Goal: Information Seeking & Learning: Learn about a topic

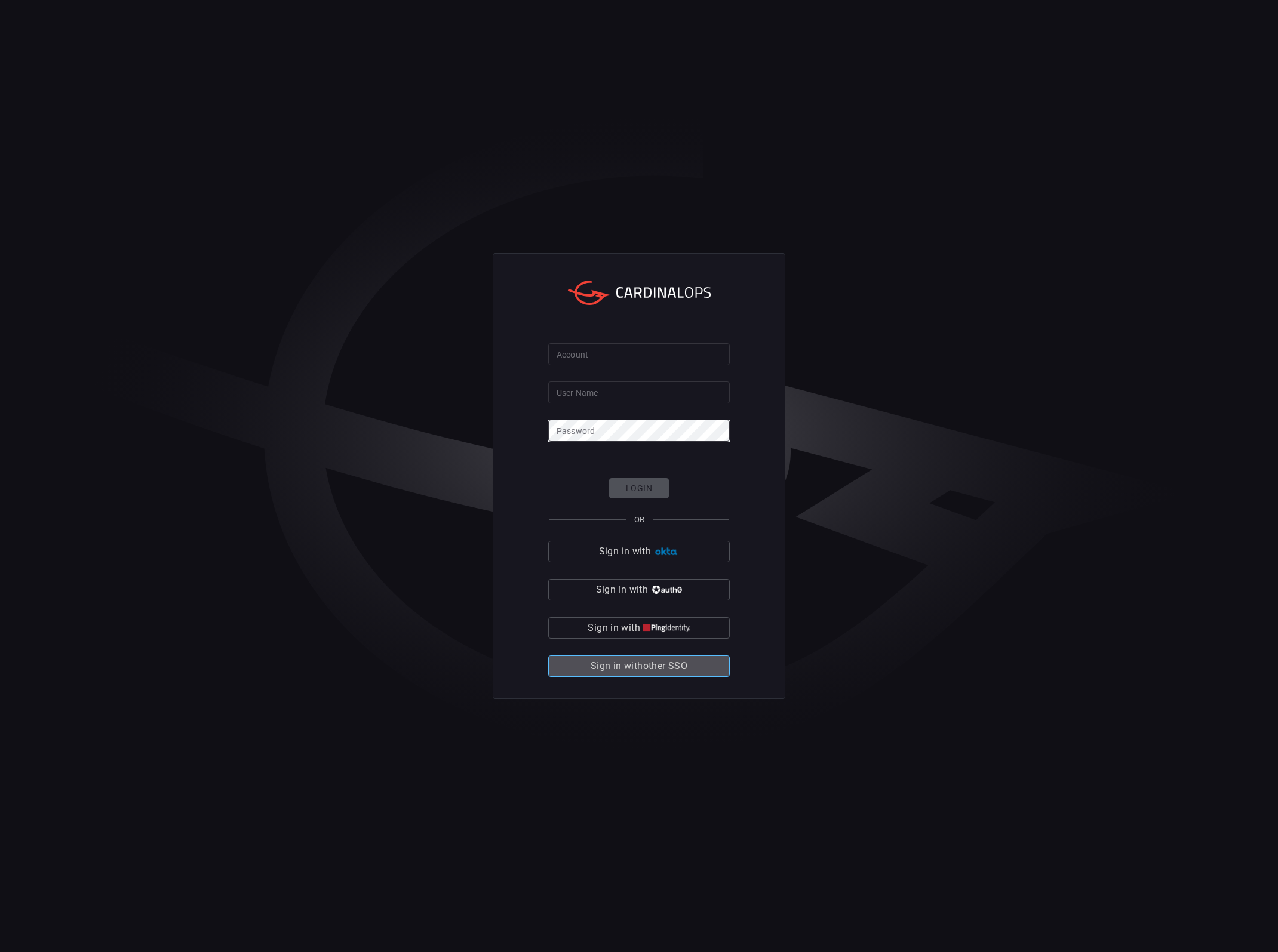
click at [671, 658] on span "Sign in with other SSO" at bounding box center [639, 666] width 97 height 17
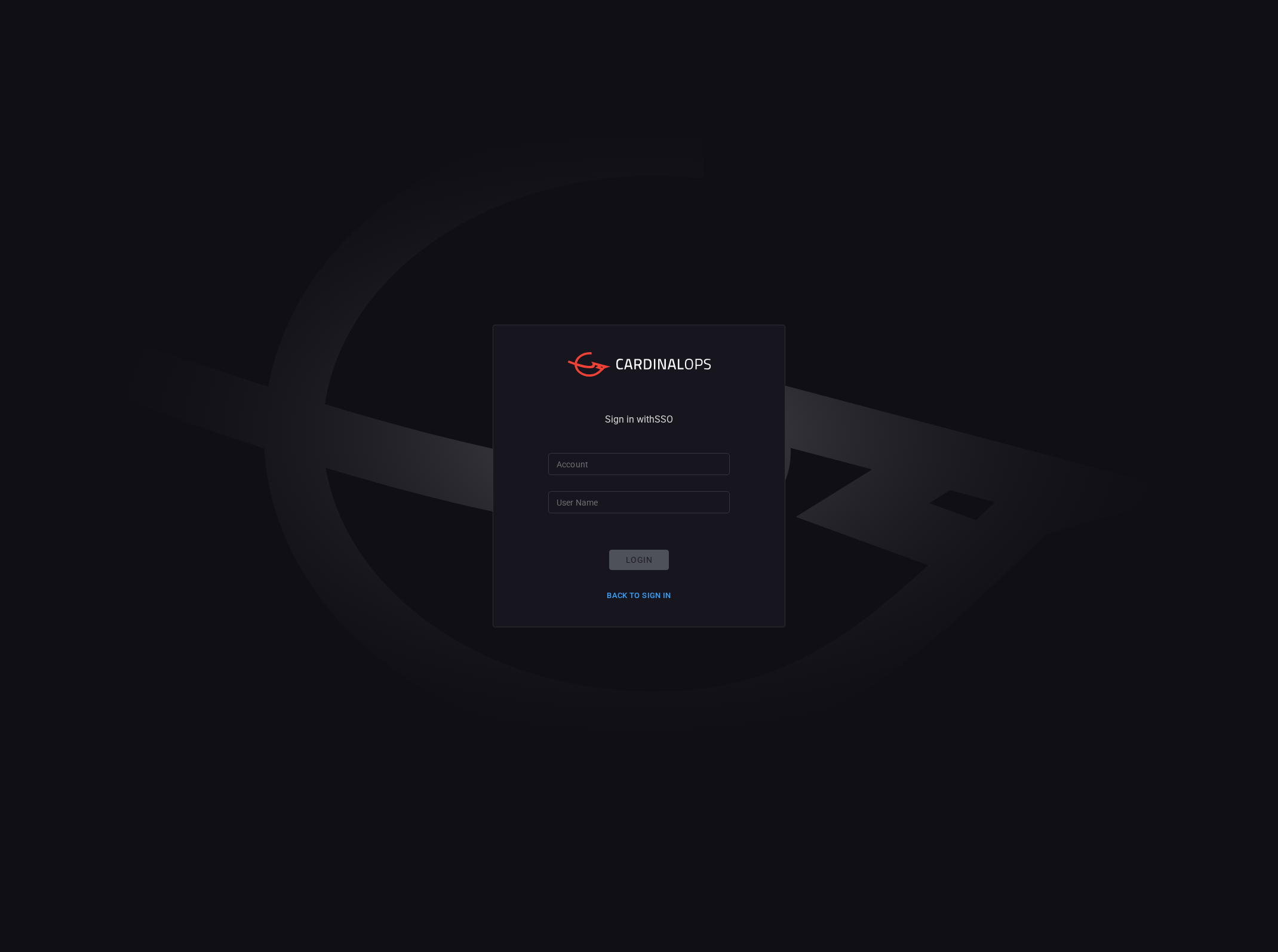
click at [598, 460] on input "Account" at bounding box center [639, 464] width 182 height 22
type input "nokia"
type input "[PERSON_NAME].1.[PERSON_NAME]"
click button "Login" at bounding box center [638, 560] width 59 height 21
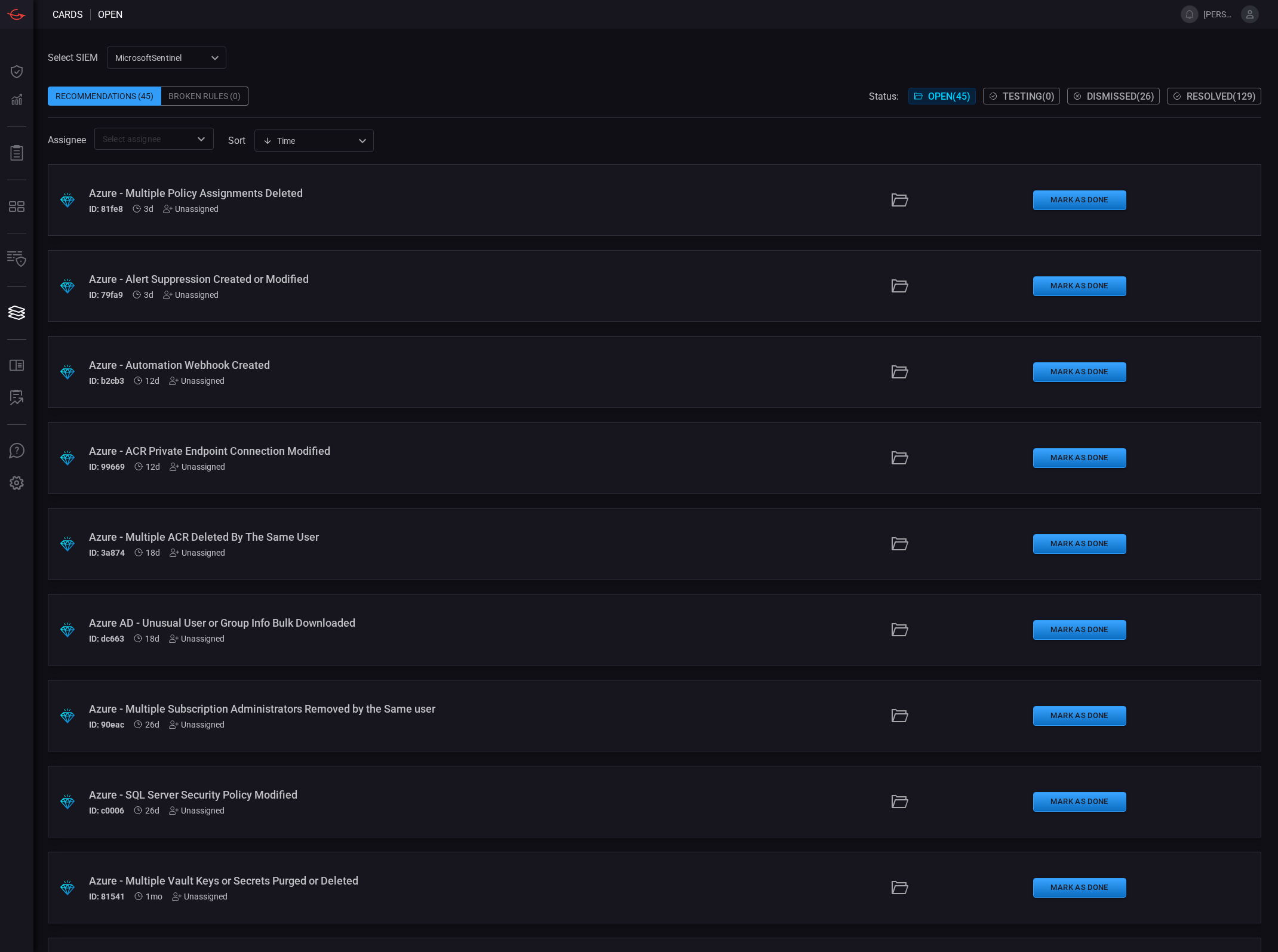
click at [470, 145] on div "Assignee ​ sort Time visibleUpdateTime ​" at bounding box center [654, 138] width 1213 height 22
click at [378, 788] on div "Azure - SQL Server Security Policy Modified" at bounding box center [312, 794] width 445 height 12
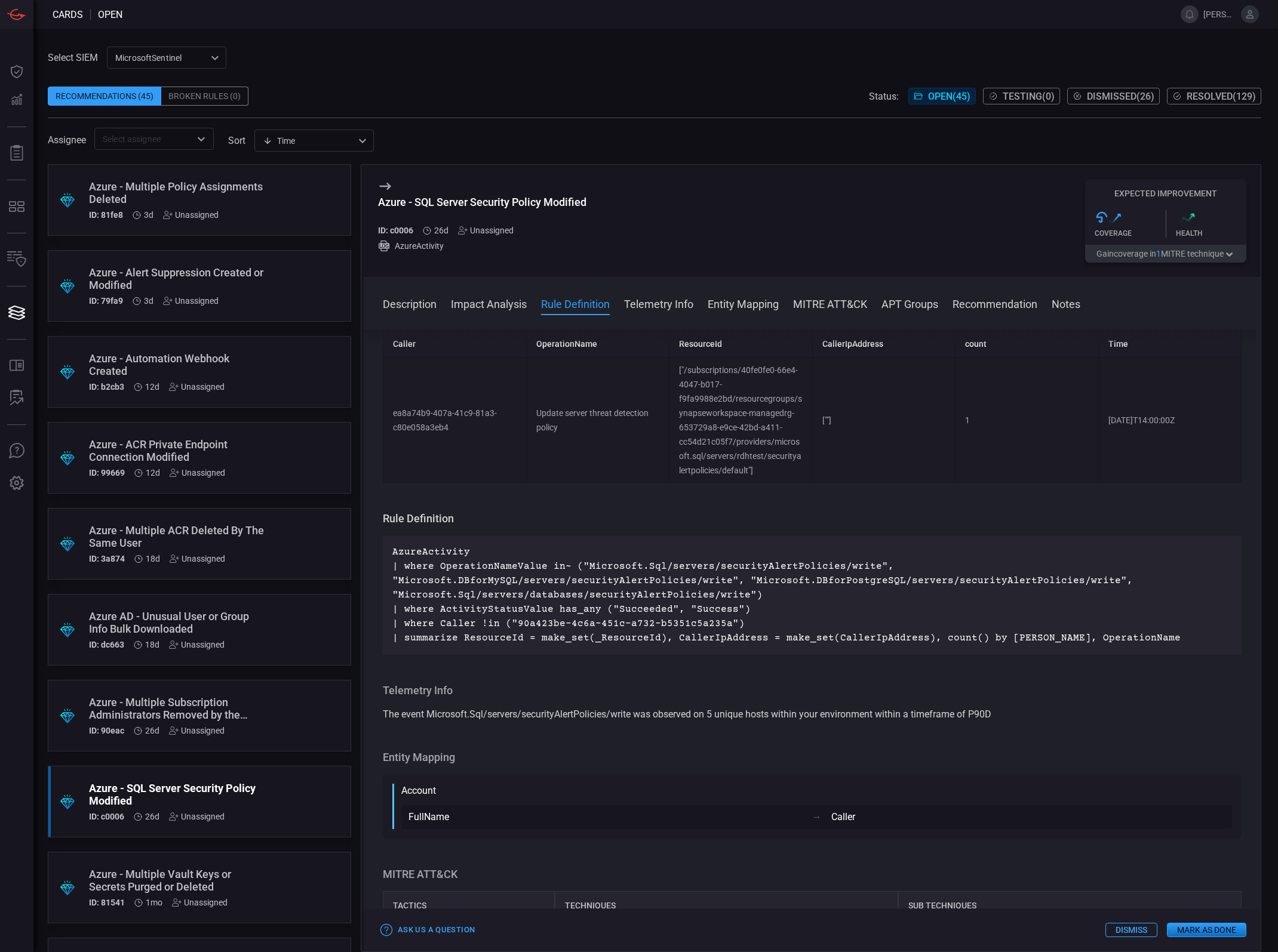
scroll to position [373, 0]
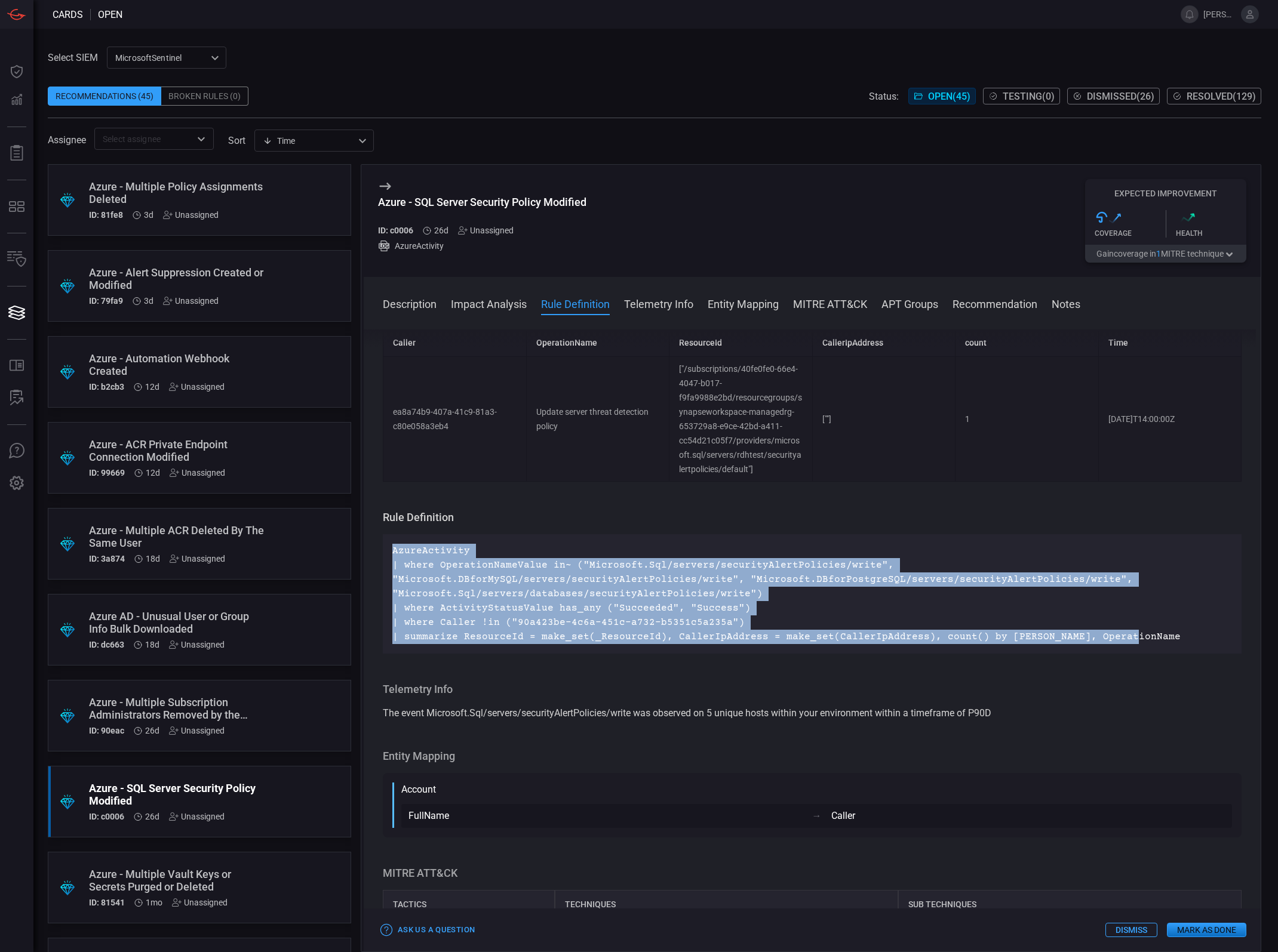
drag, startPoint x: 1126, startPoint y: 625, endPoint x: 394, endPoint y: 553, distance: 735.5
click at [394, 553] on p "AzureActivity | where OperationNameValue in~ ("Microsoft.Sql/servers/securityAl…" at bounding box center [812, 594] width 839 height 101
copy p "AzureActivity | where OperationNameValue in~ ("Microsoft.Sql/servers/securityAl…"
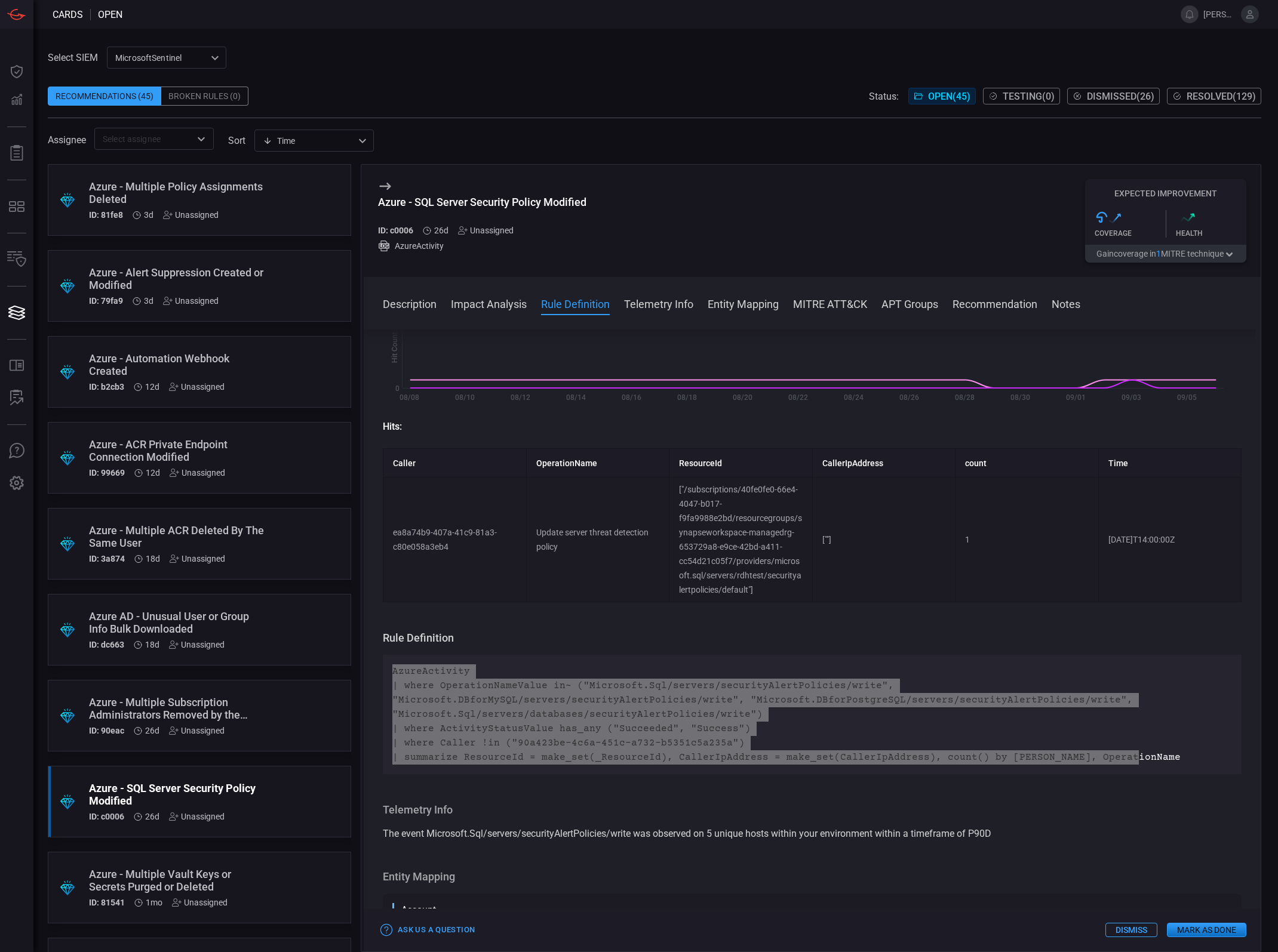
scroll to position [0, 0]
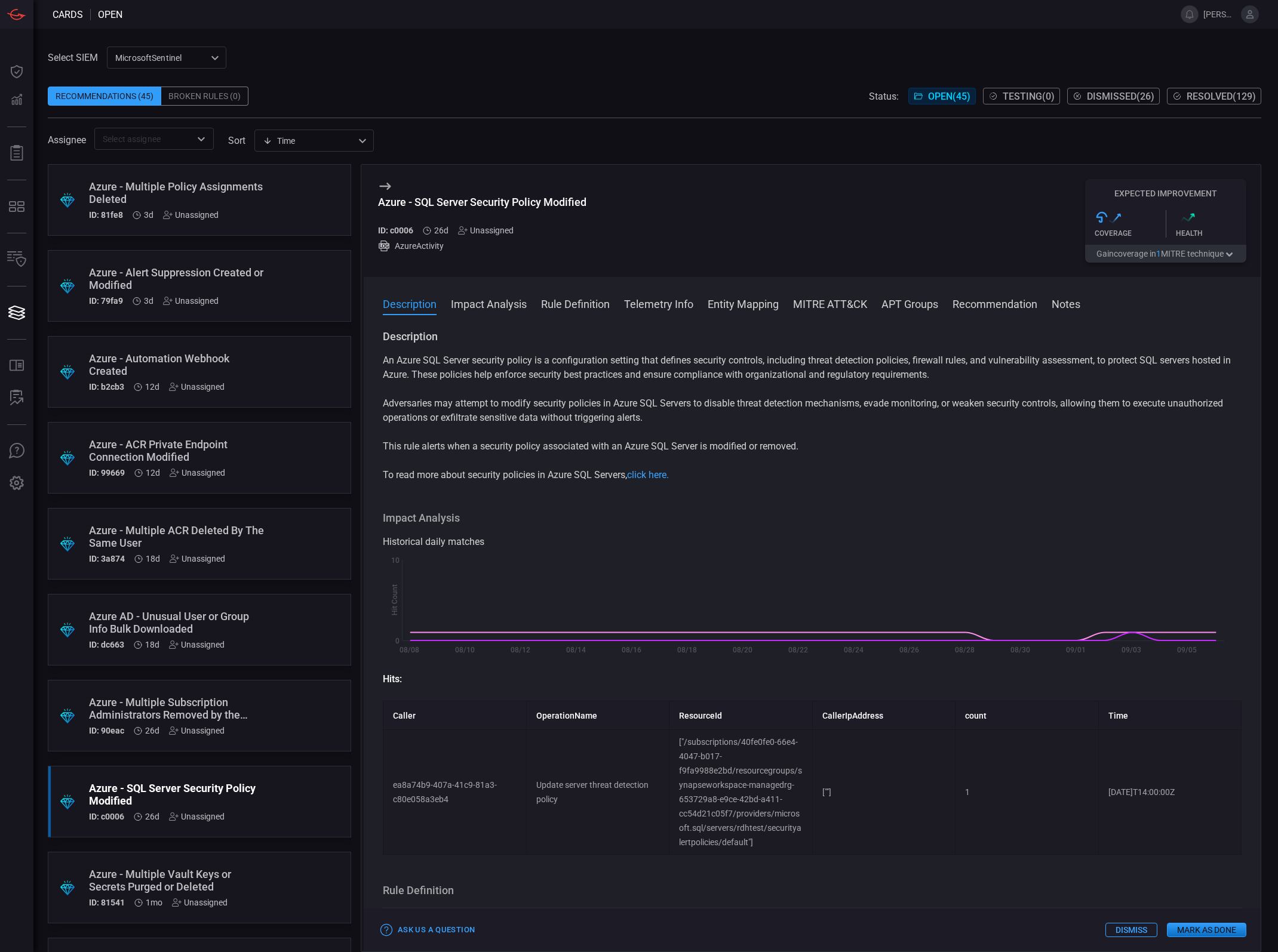
click at [556, 389] on div "An Azure SQL Server security policy is a configuration setting that defines sec…" at bounding box center [812, 418] width 859 height 129
click at [565, 416] on p "Adversaries may attempt to modify security policies in Azure SQL Servers to dis…" at bounding box center [812, 410] width 859 height 28
click at [522, 398] on p "Adversaries may attempt to modify security policies in Azure SQL Servers to dis…" at bounding box center [812, 410] width 859 height 28
drag, startPoint x: 414, startPoint y: 204, endPoint x: 541, endPoint y: 204, distance: 127.0
click at [541, 204] on div "Azure - SQL Server Security Policy Modified" at bounding box center [482, 201] width 208 height 12
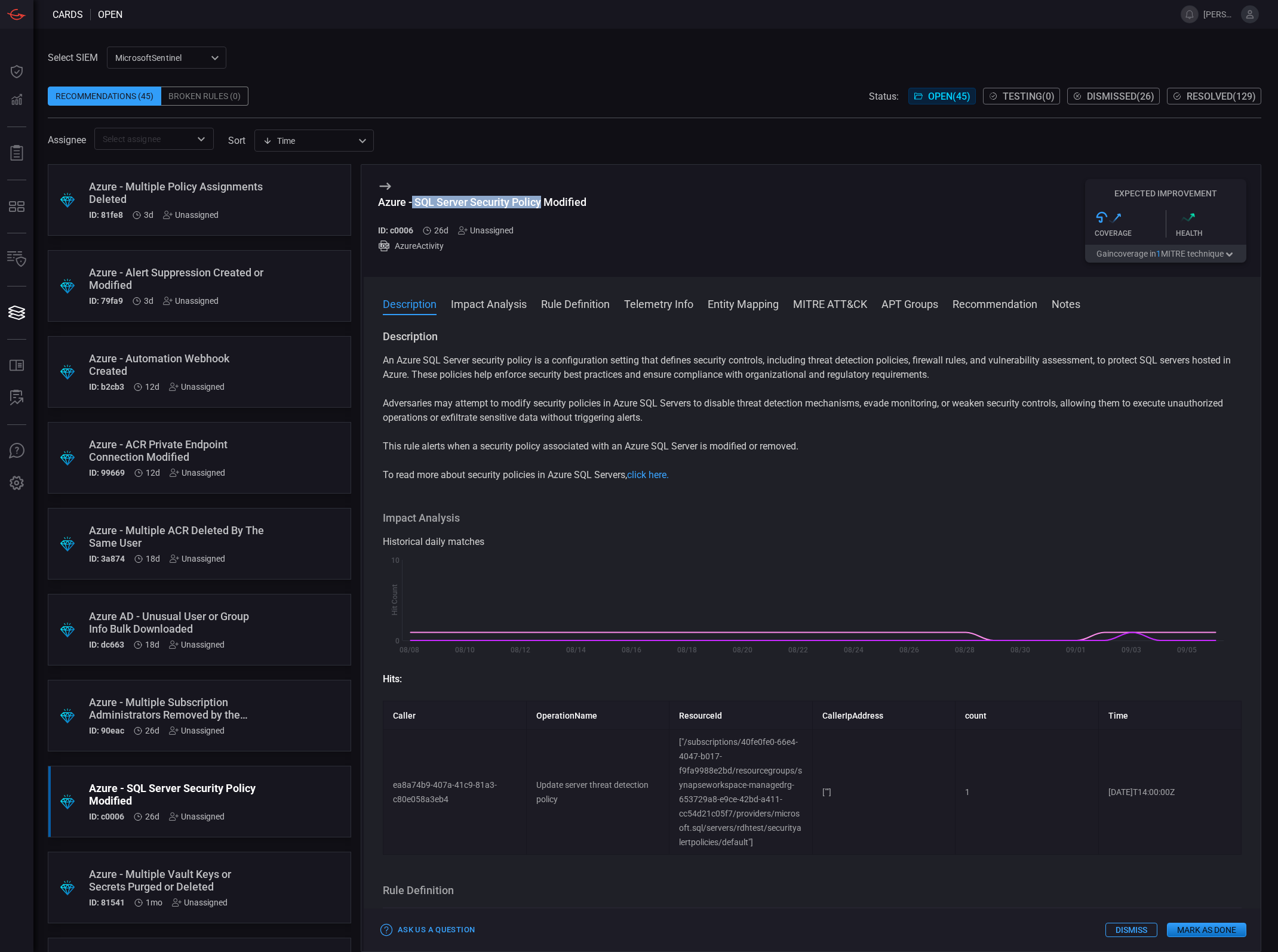
copy div "SQL Server Security Policy"
click at [830, 409] on p "Adversaries may attempt to modify security policies in Azure SQL Servers to dis…" at bounding box center [812, 410] width 859 height 28
click at [759, 411] on p "Adversaries may attempt to modify security policies in Azure SQL Servers to dis…" at bounding box center [812, 410] width 859 height 28
click at [738, 28] on div "Select SIEM MicrosoftSentinel eaf3c79f-92fd-45f4-9fc6-6cb6b7a0eaaf ​ Recommenda…" at bounding box center [656, 490] width 1244 height 924
click at [926, 48] on div "Select SIEM MicrosoftSentinel eaf3c79f-92fd-45f4-9fc6-6cb6b7a0eaaf ​ Recommenda…" at bounding box center [654, 98] width 1213 height 103
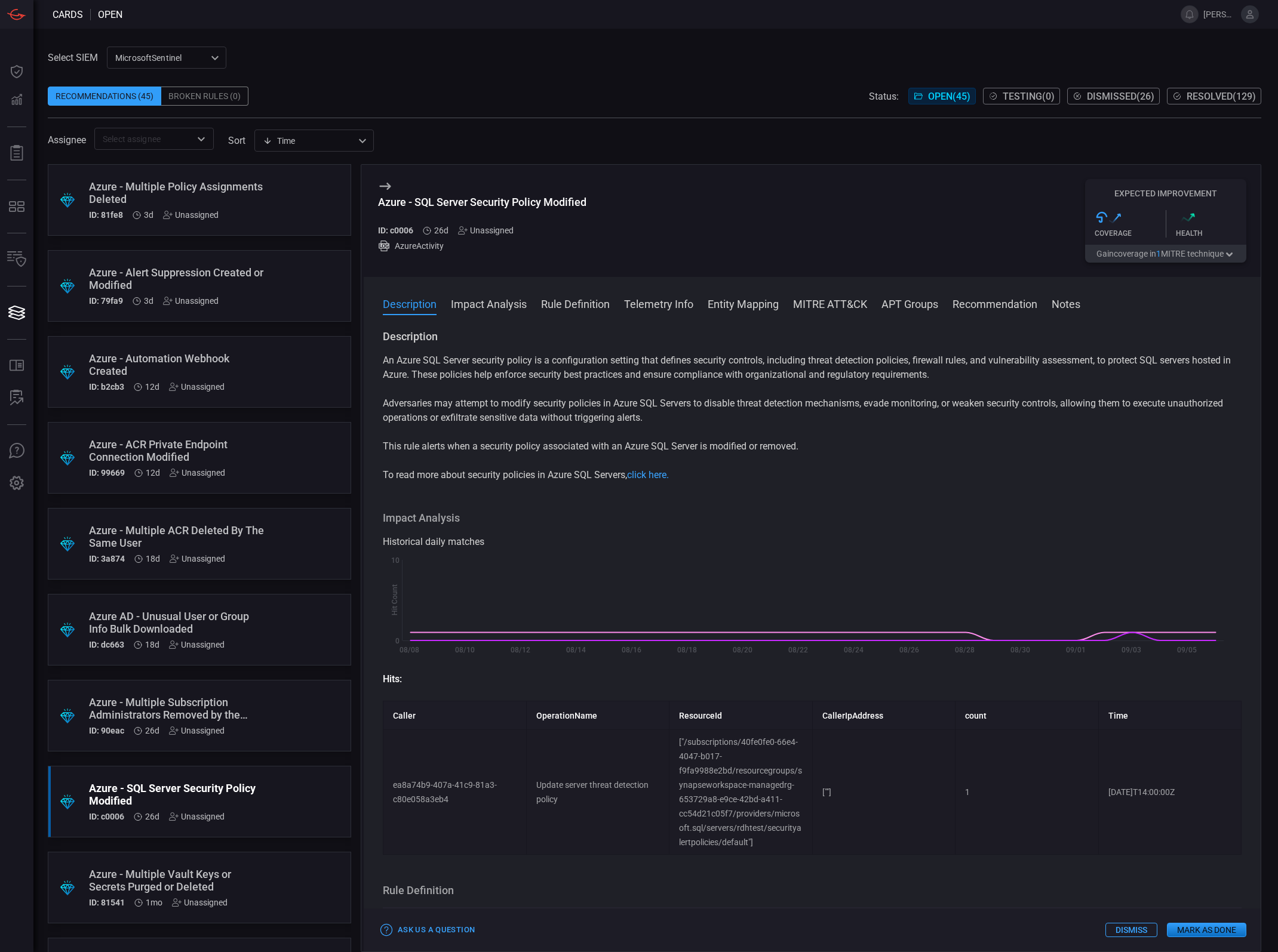
click at [791, 412] on p "Adversaries may attempt to modify security policies in Azure SQL Servers to dis…" at bounding box center [812, 410] width 859 height 28
drag, startPoint x: 583, startPoint y: 392, endPoint x: 559, endPoint y: 384, distance: 25.3
click at [576, 391] on div "An Azure SQL Server security policy is a configuration setting that defines sec…" at bounding box center [812, 418] width 859 height 129
click at [458, 457] on div "An Azure SQL Server security policy is a configuration setting that defines sec…" at bounding box center [812, 418] width 859 height 129
click at [165, 704] on div "Azure - Multiple Subscription Administrators Removed by the Same user" at bounding box center [177, 708] width 176 height 25
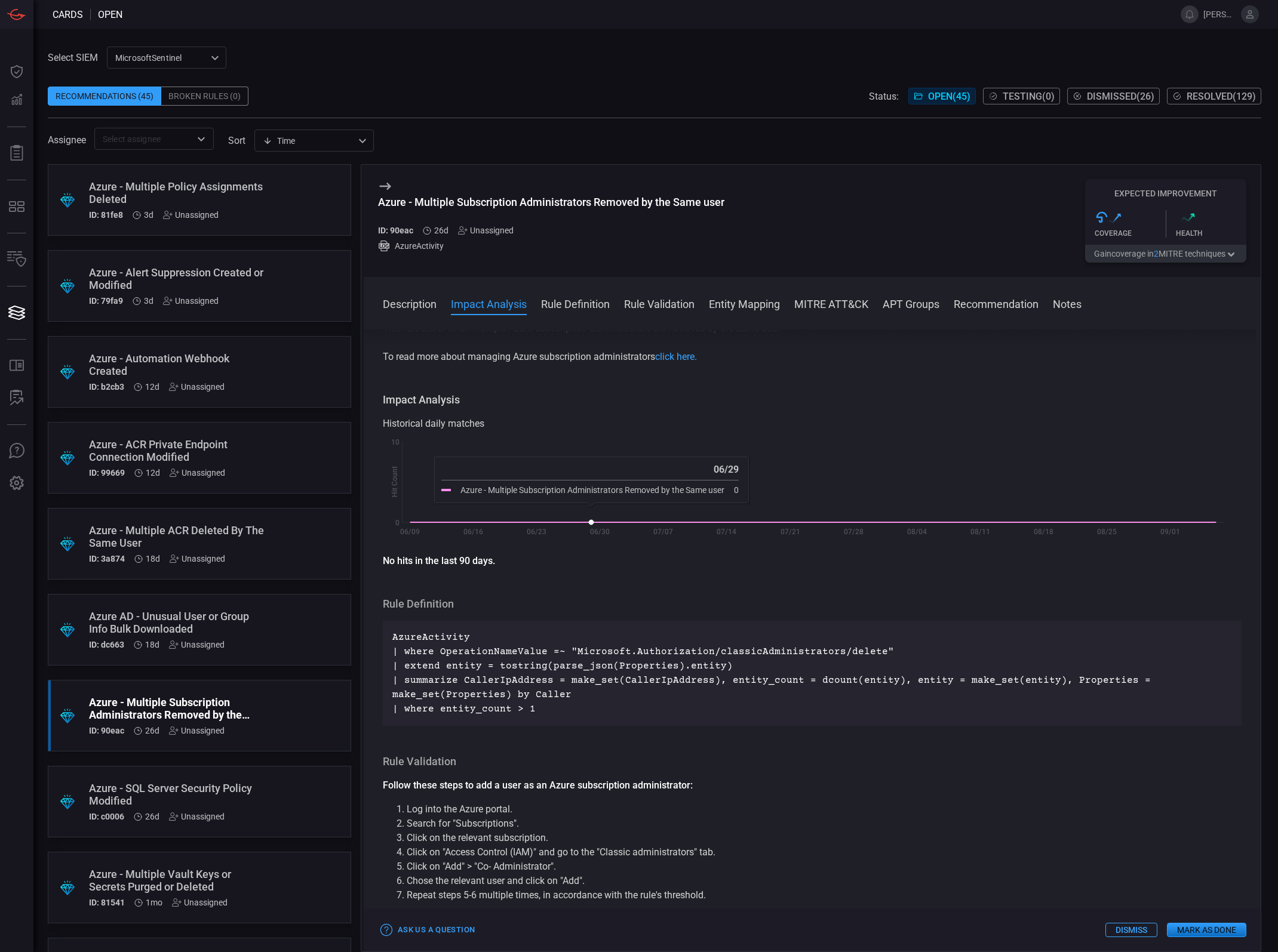
scroll to position [150, 0]
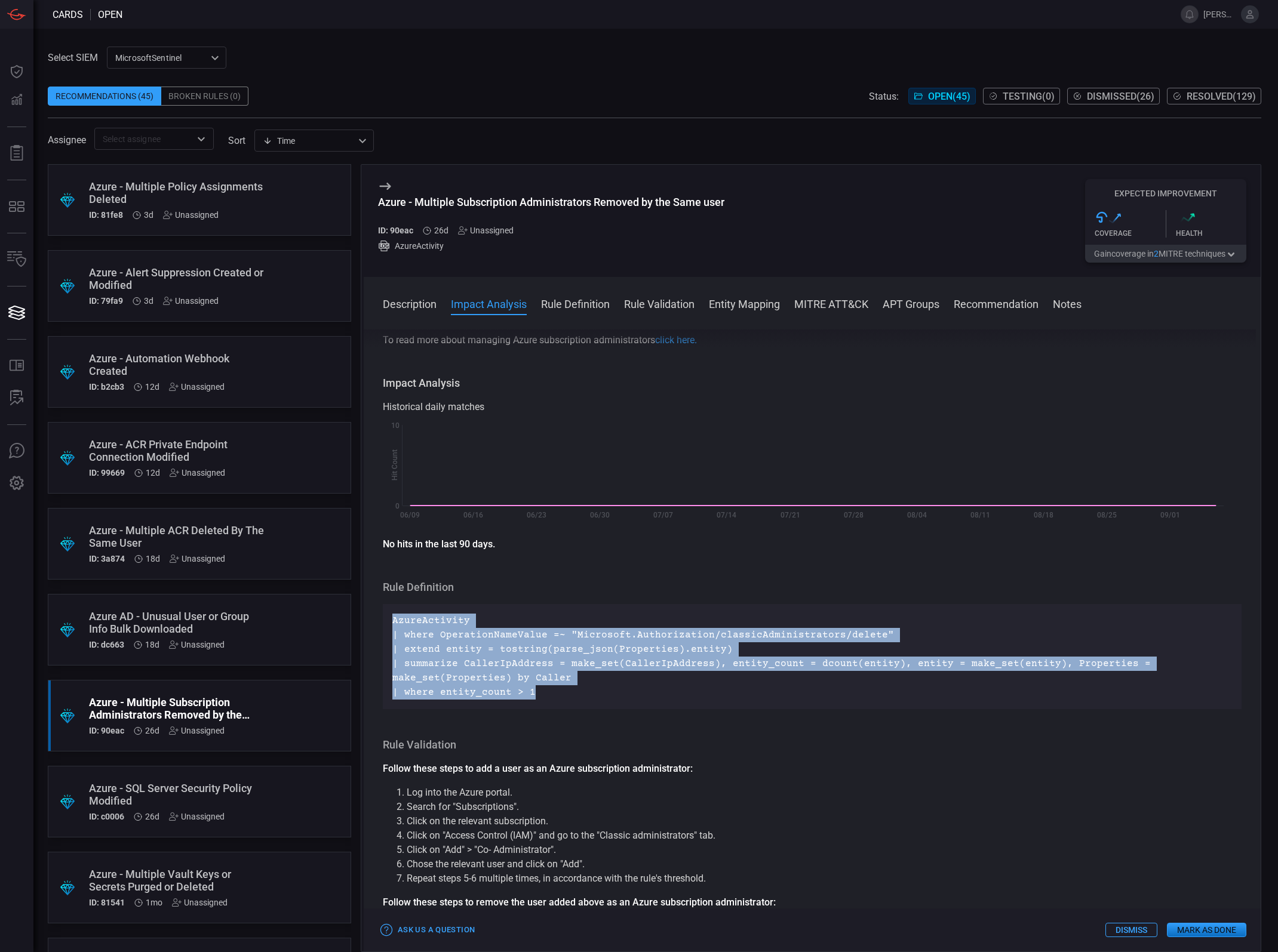
drag, startPoint x: 552, startPoint y: 700, endPoint x: 391, endPoint y: 625, distance: 177.6
click at [391, 625] on div "AzureActivity | where OperationNameValue =~ "Microsoft.Authorization/classicAdm…" at bounding box center [812, 657] width 859 height 105
copy p "AzureActivity | where OperationNameValue =~ "Microsoft.Authorization/classicAdm…"
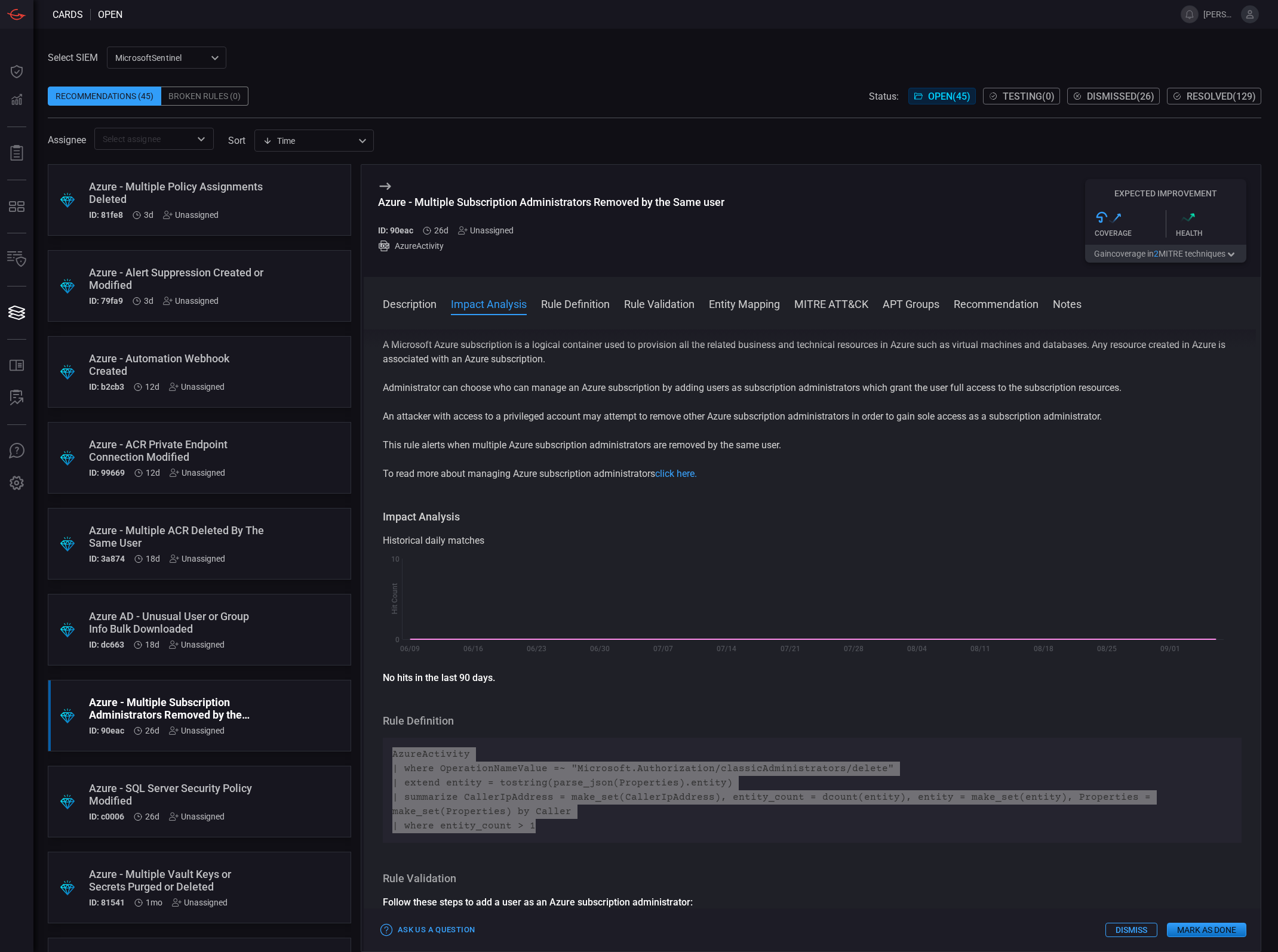
scroll to position [0, 0]
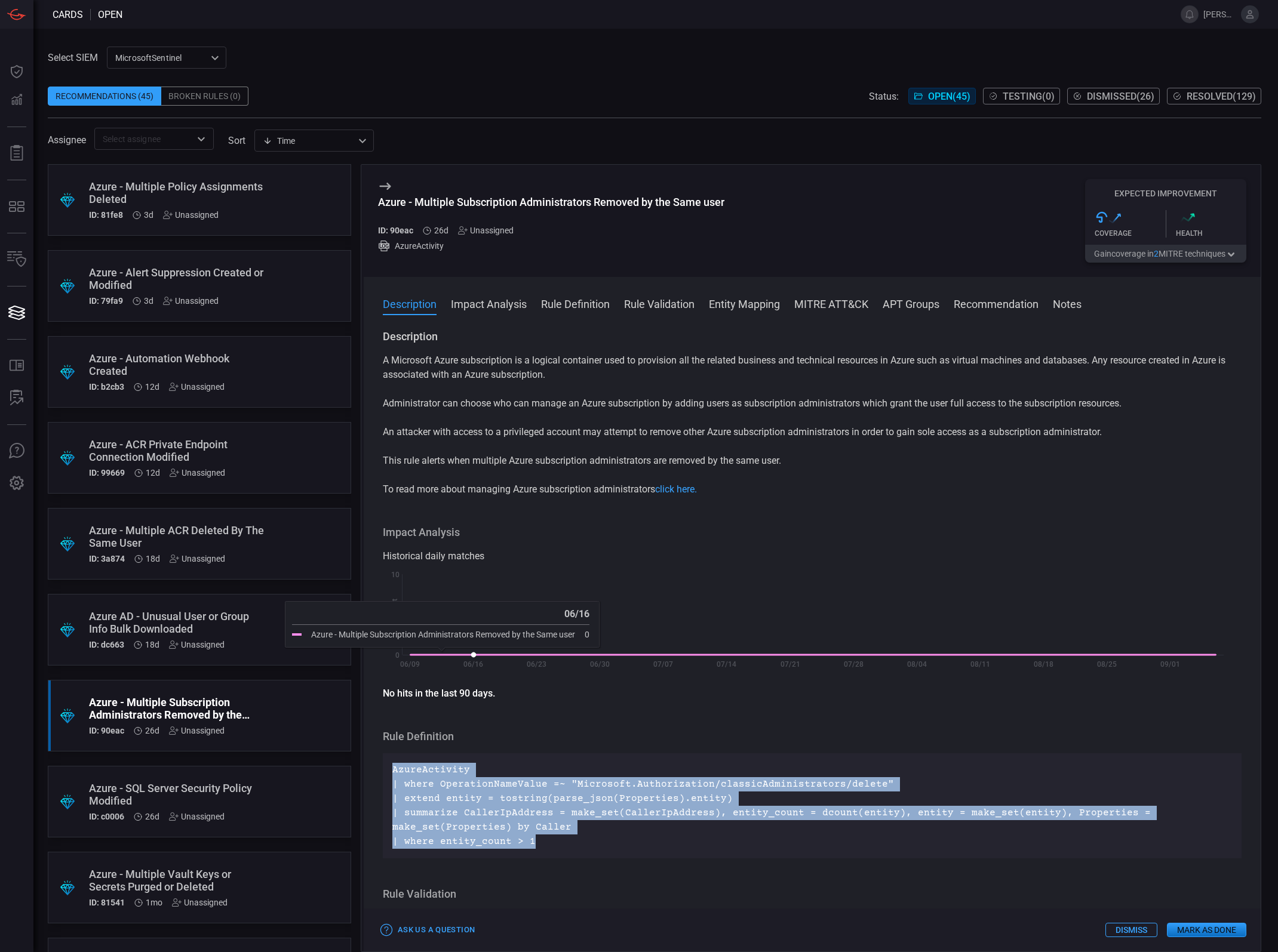
click at [542, 563] on div "Historical daily matches" at bounding box center [812, 556] width 859 height 14
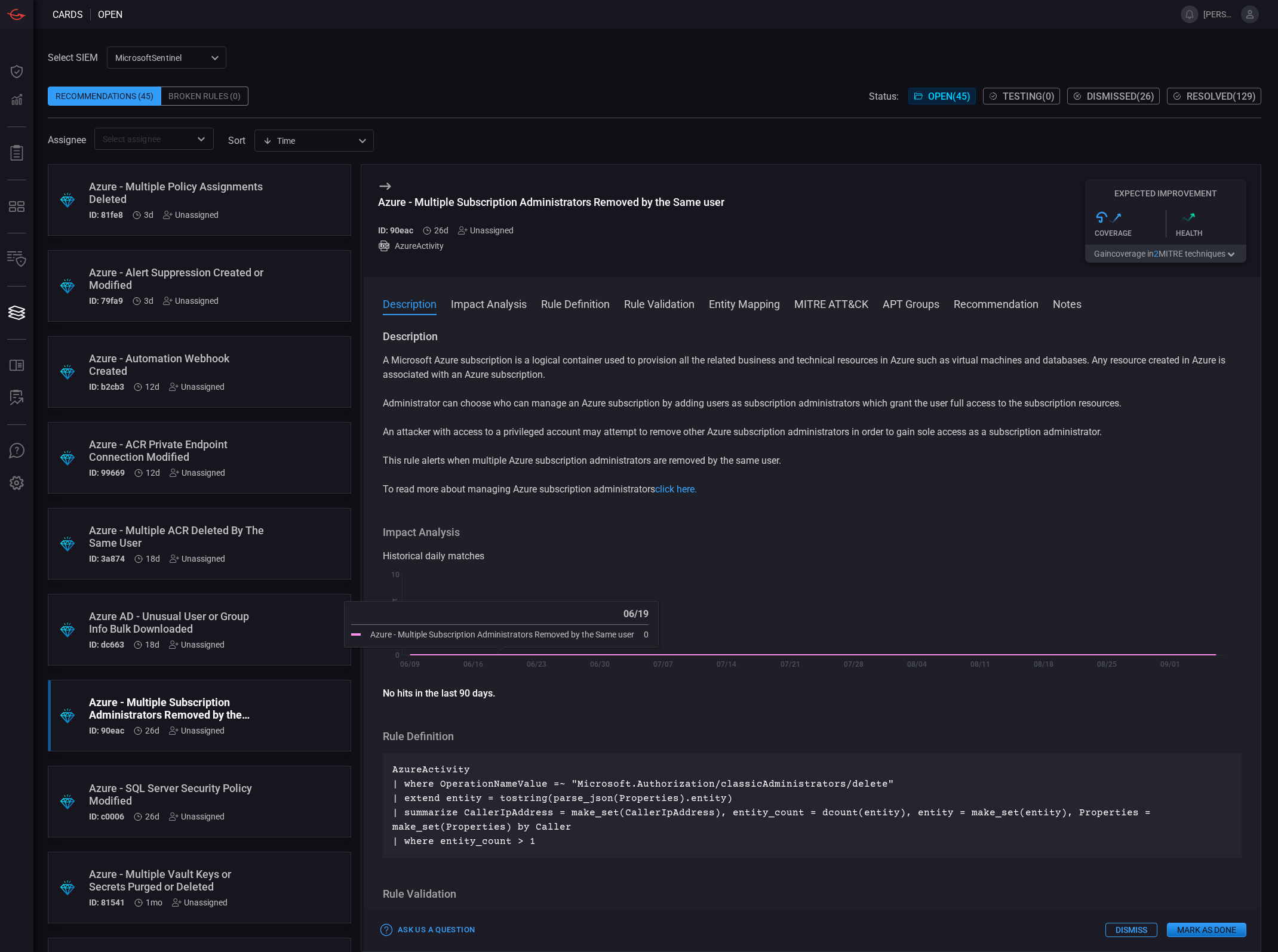
click at [560, 516] on div "Description A Microsoft Azure subscription is a logical container used to provi…" at bounding box center [811, 638] width 897 height 618
click at [563, 500] on div "Description A Microsoft Azure subscription is a logical container used to provi…" at bounding box center [811, 638] width 897 height 618
click at [563, 491] on p "To read more about managing Azure subscription administrators click here." at bounding box center [812, 489] width 859 height 14
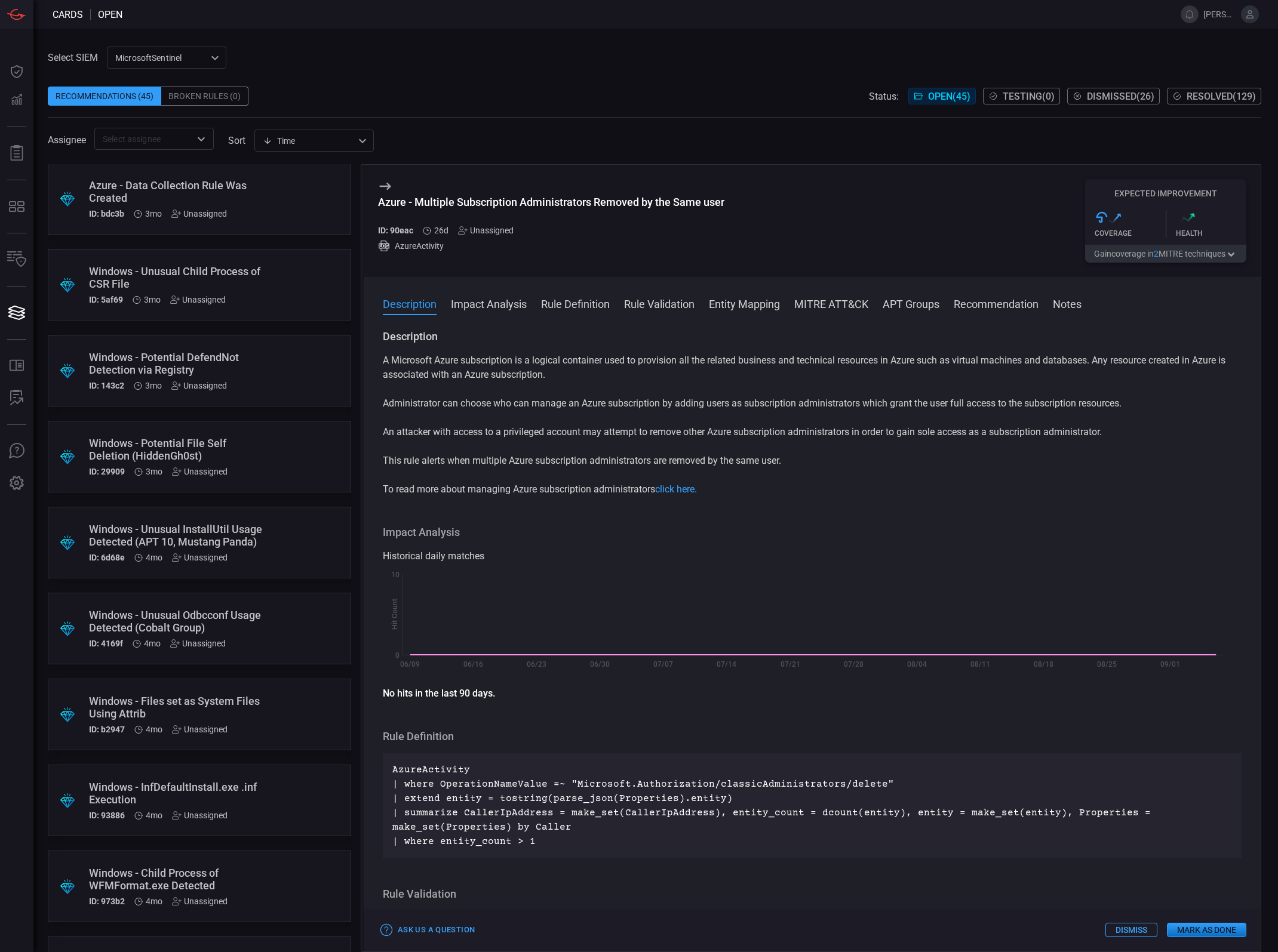
click at [192, 518] on div ".suggested_cards_icon{fill:url(#suggested_cards_icon);} Windows - Unusual Insta…" at bounding box center [200, 543] width 303 height 71
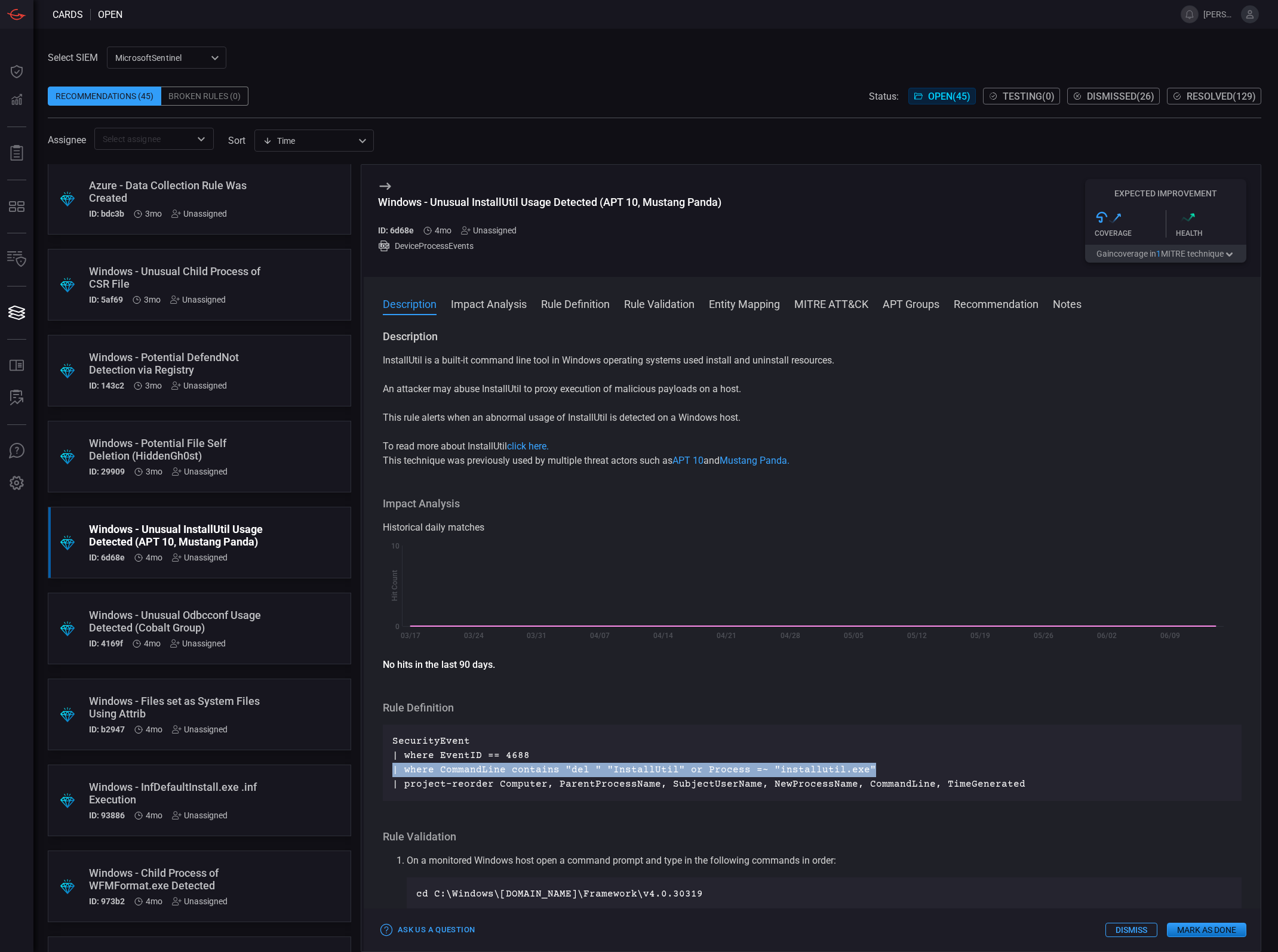
drag, startPoint x: 849, startPoint y: 769, endPoint x: 392, endPoint y: 767, distance: 457.0
click at [392, 767] on p "SecurityEvent | where EventID == 4688 | where CommandLine contains "del " "Inst…" at bounding box center [812, 763] width 839 height 57
copy p "| where CommandLine contains "del " "InstallUtil" or Process =~ "installutil.ex…"
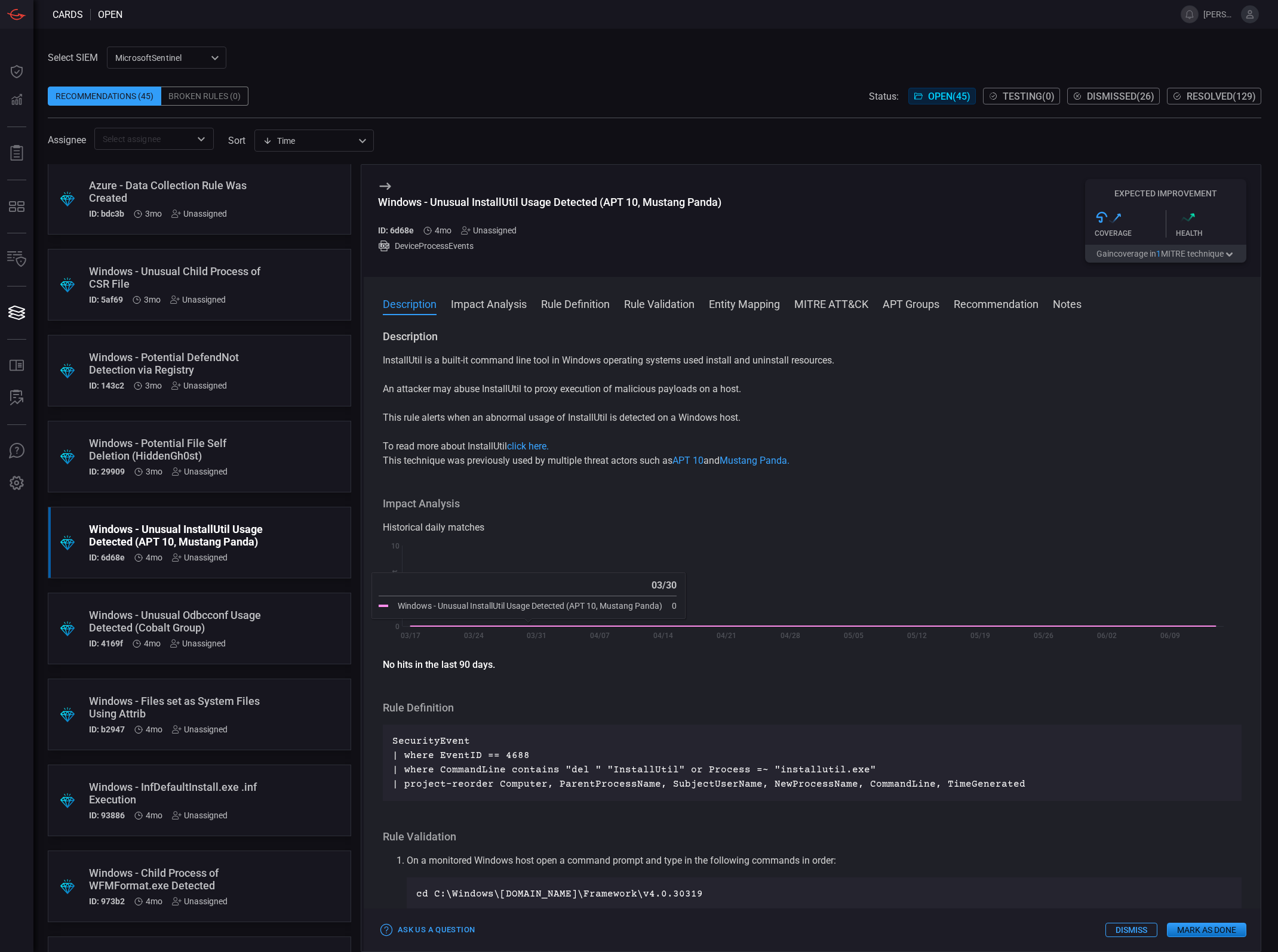
click at [593, 425] on p "This rule alerts when an abnormal usage of InstallUtil is detected on a Windows…" at bounding box center [812, 418] width 859 height 14
click at [593, 422] on p "This rule alerts when an abnormal usage of InstallUtil is detected on a Windows…" at bounding box center [812, 418] width 859 height 14
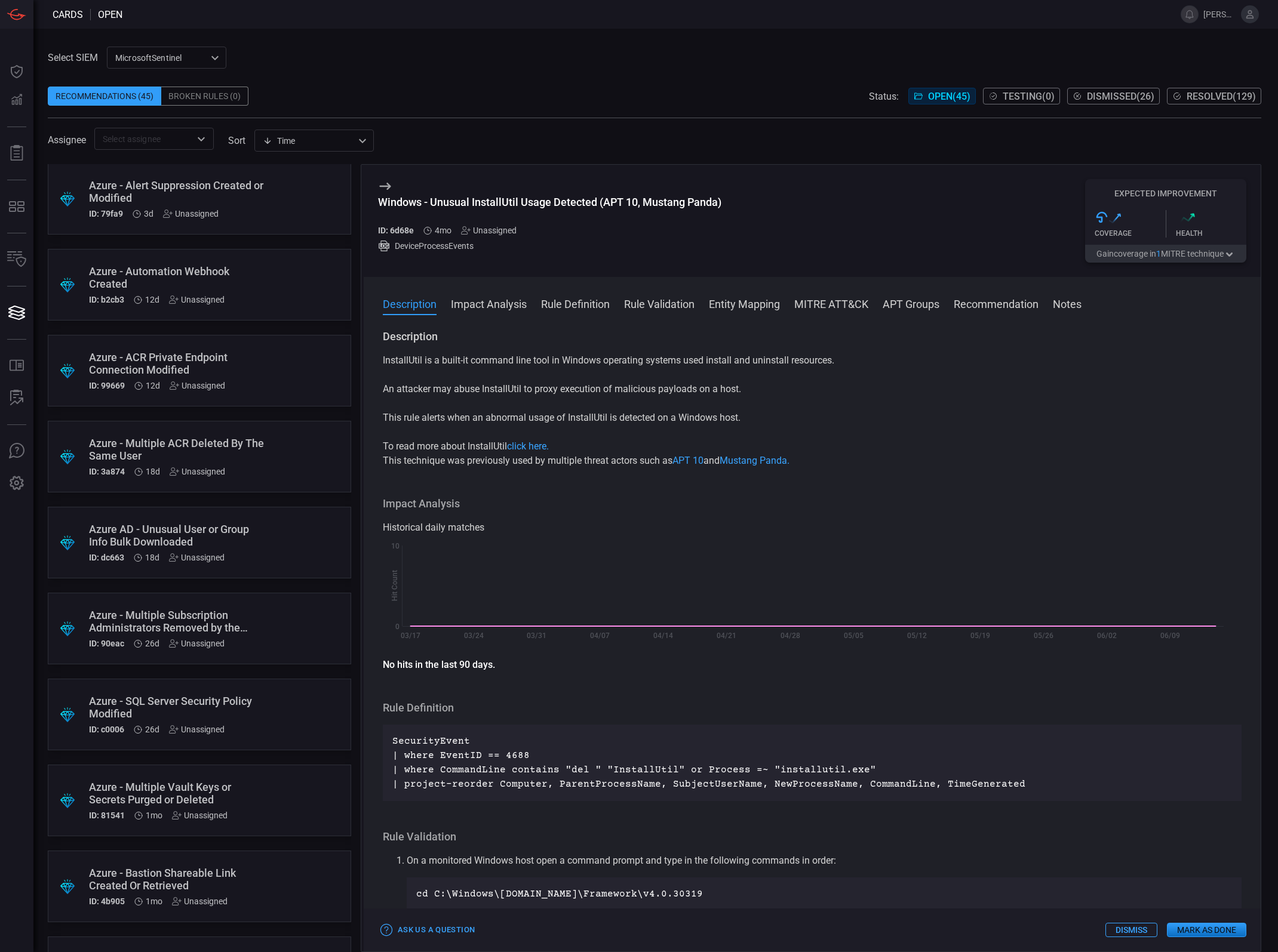
click at [223, 535] on div "Azure AD - Unusual User or Group Info Bulk Downloaded" at bounding box center [177, 535] width 176 height 25
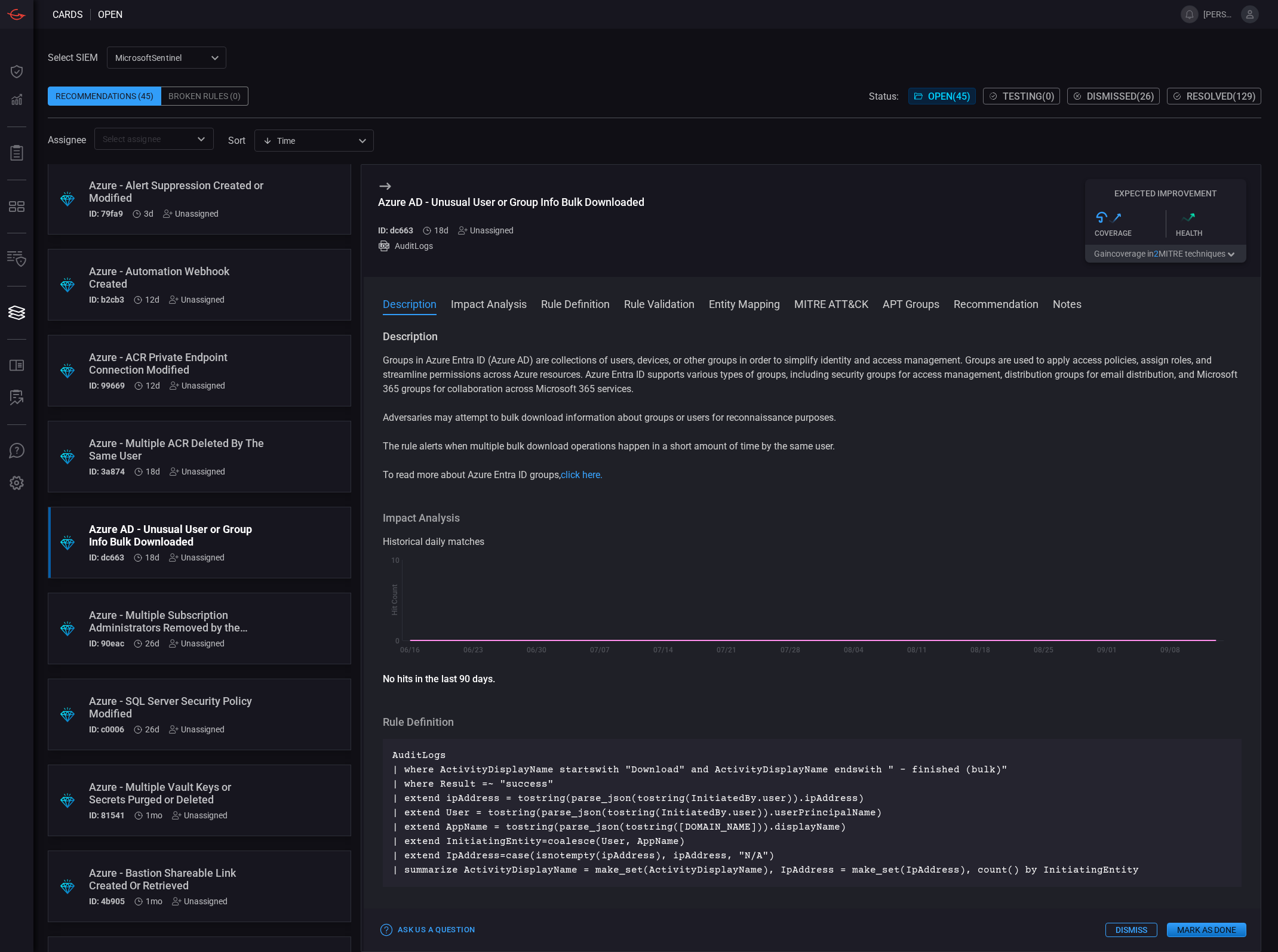
click at [551, 416] on p "Adversaries may attempt to bulk download information about groups or users for …" at bounding box center [812, 418] width 859 height 14
click at [535, 421] on p "Adversaries may attempt to bulk download information about groups or users for …" at bounding box center [812, 418] width 859 height 14
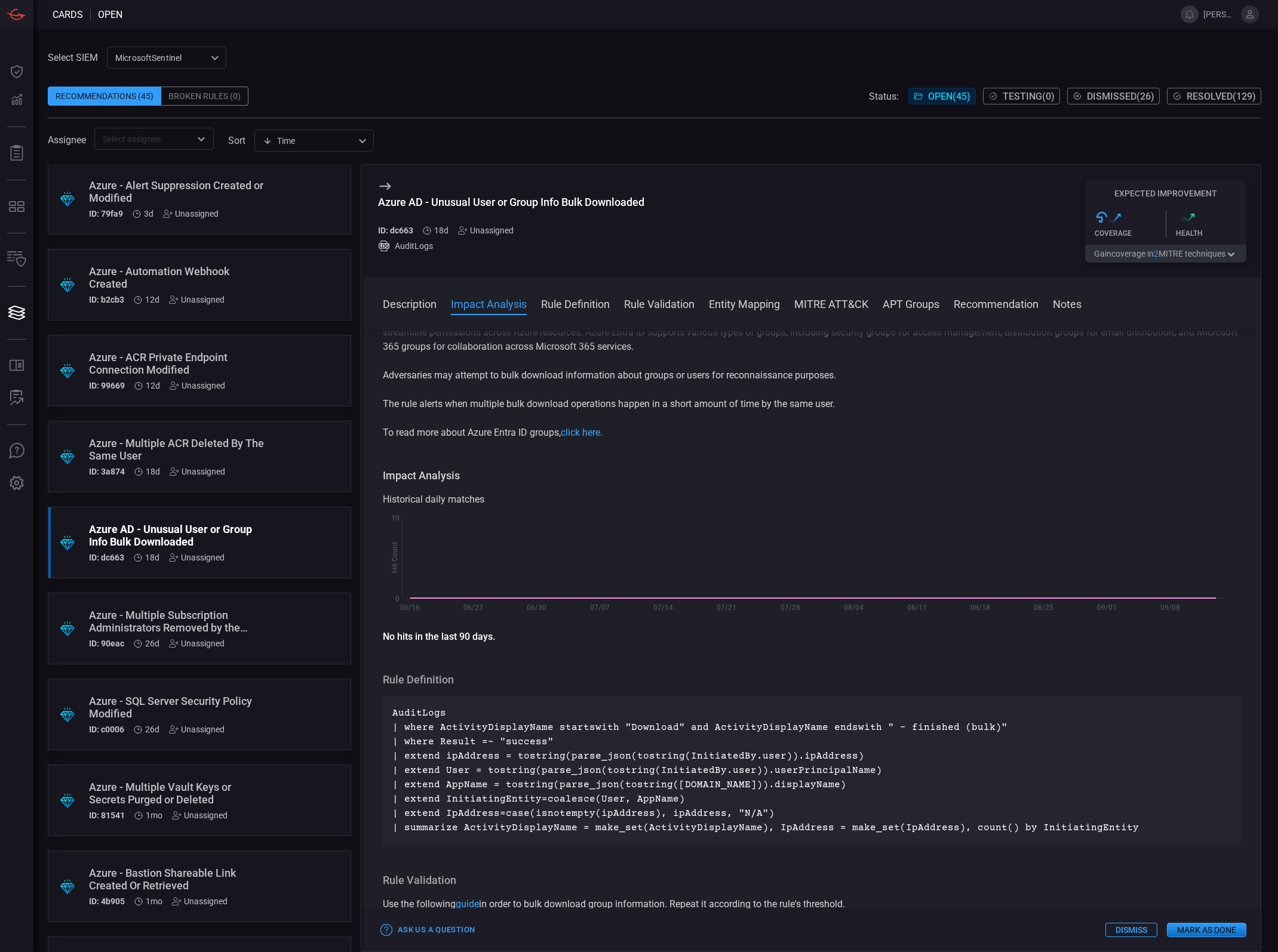
scroll to position [74, 0]
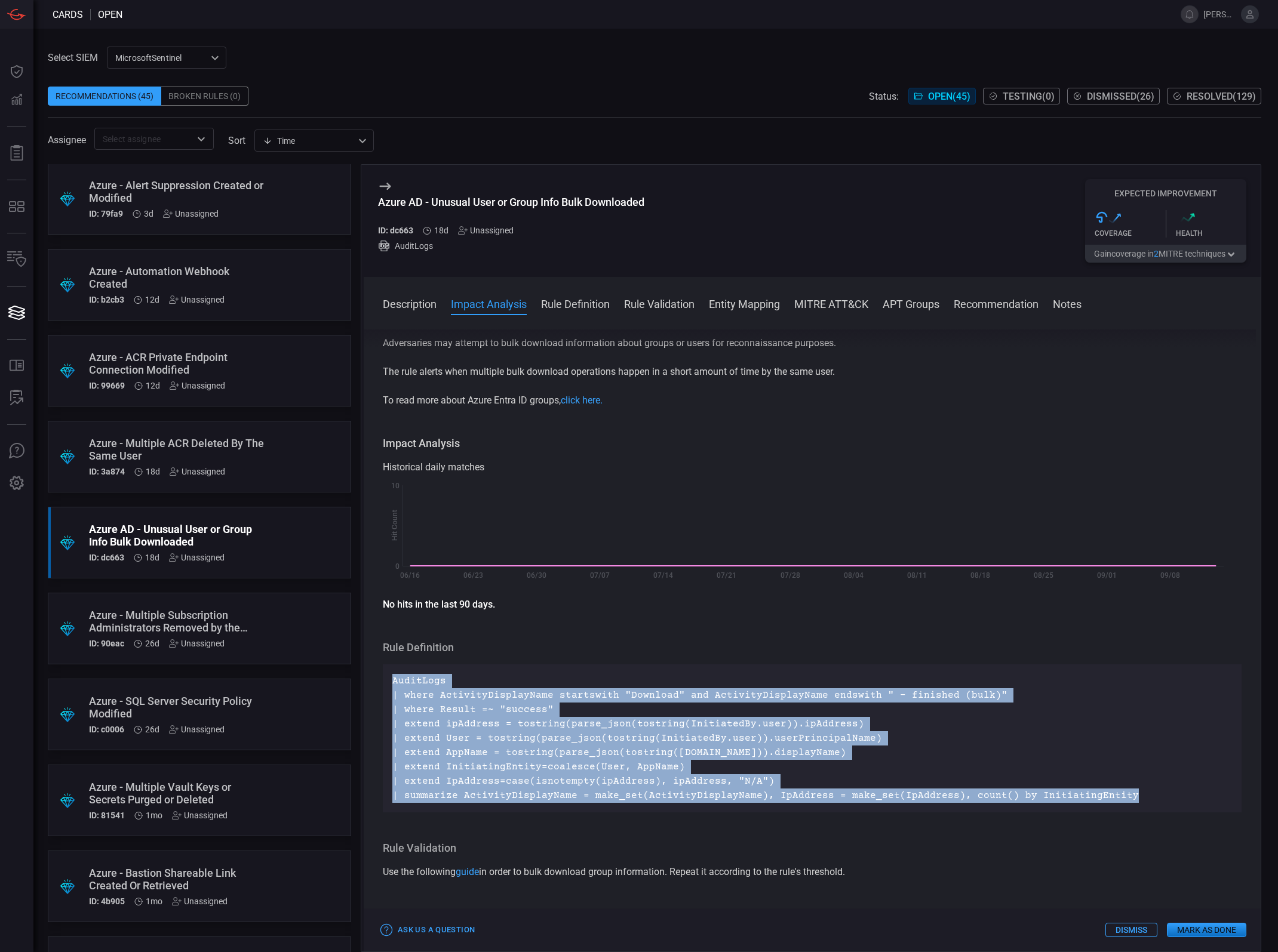
drag, startPoint x: 1124, startPoint y: 799, endPoint x: 383, endPoint y: 687, distance: 749.4
click at [383, 687] on div "AuditLogs | where ActivityDisplayName startswith "Download" and ActivityDisplay…" at bounding box center [812, 738] width 859 height 148
copy p "AuditLogs | where ActivityDisplayName startswith "Download" and ActivityDisplay…"
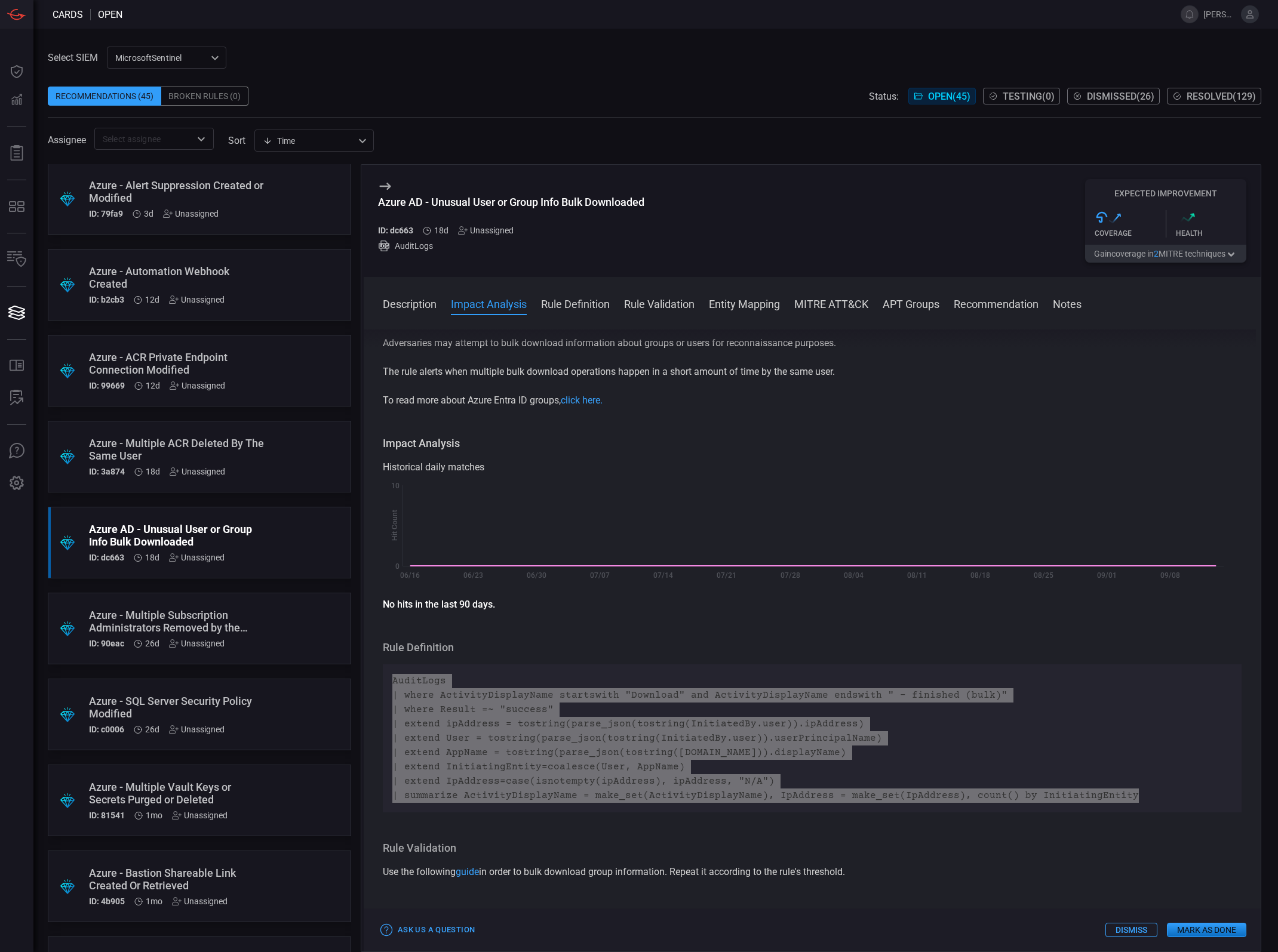
scroll to position [0, 0]
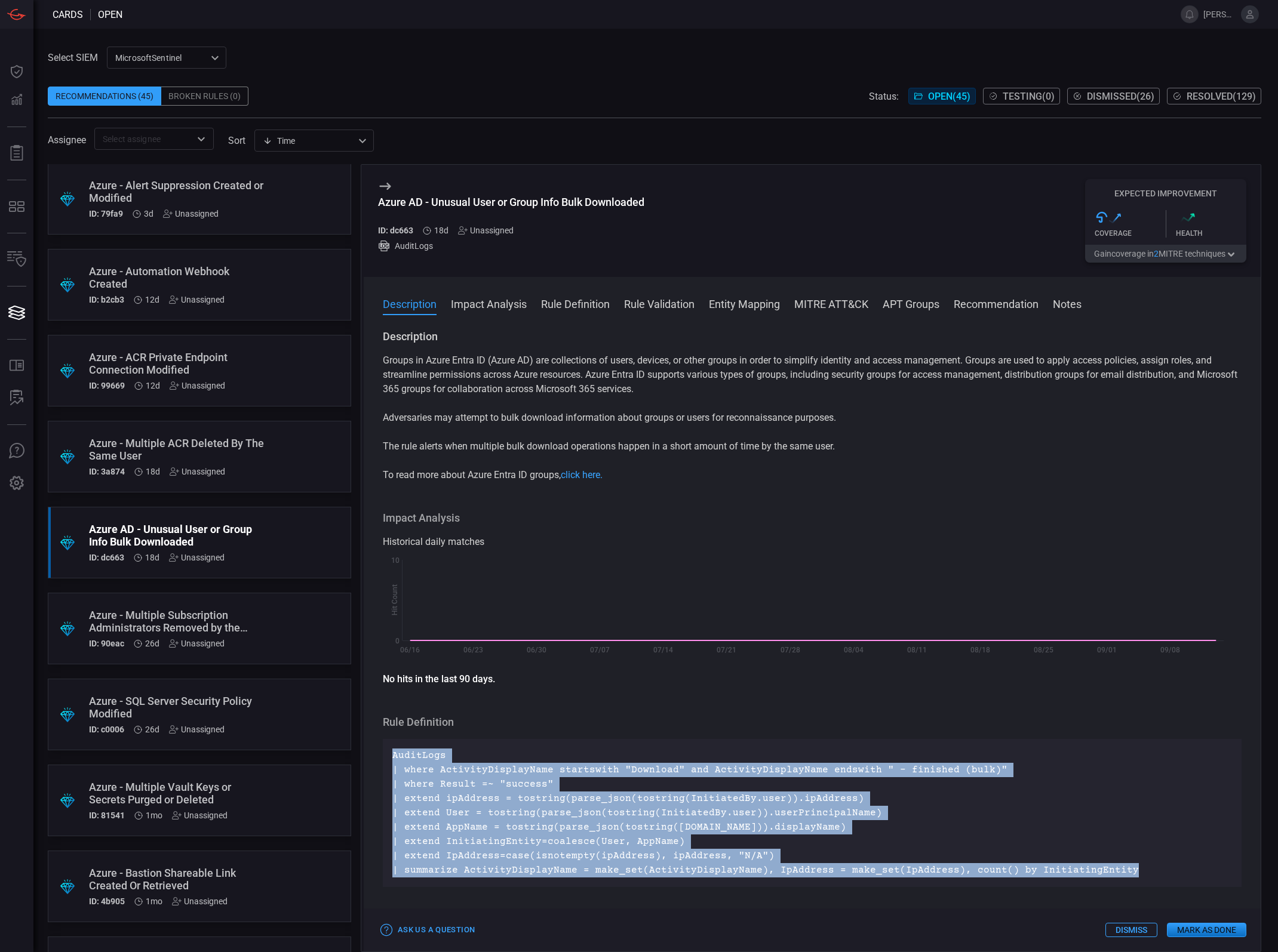
click at [693, 455] on div "Groups in Azure Entra ID (Azure AD) are collections of users, devices, or other…" at bounding box center [812, 418] width 859 height 129
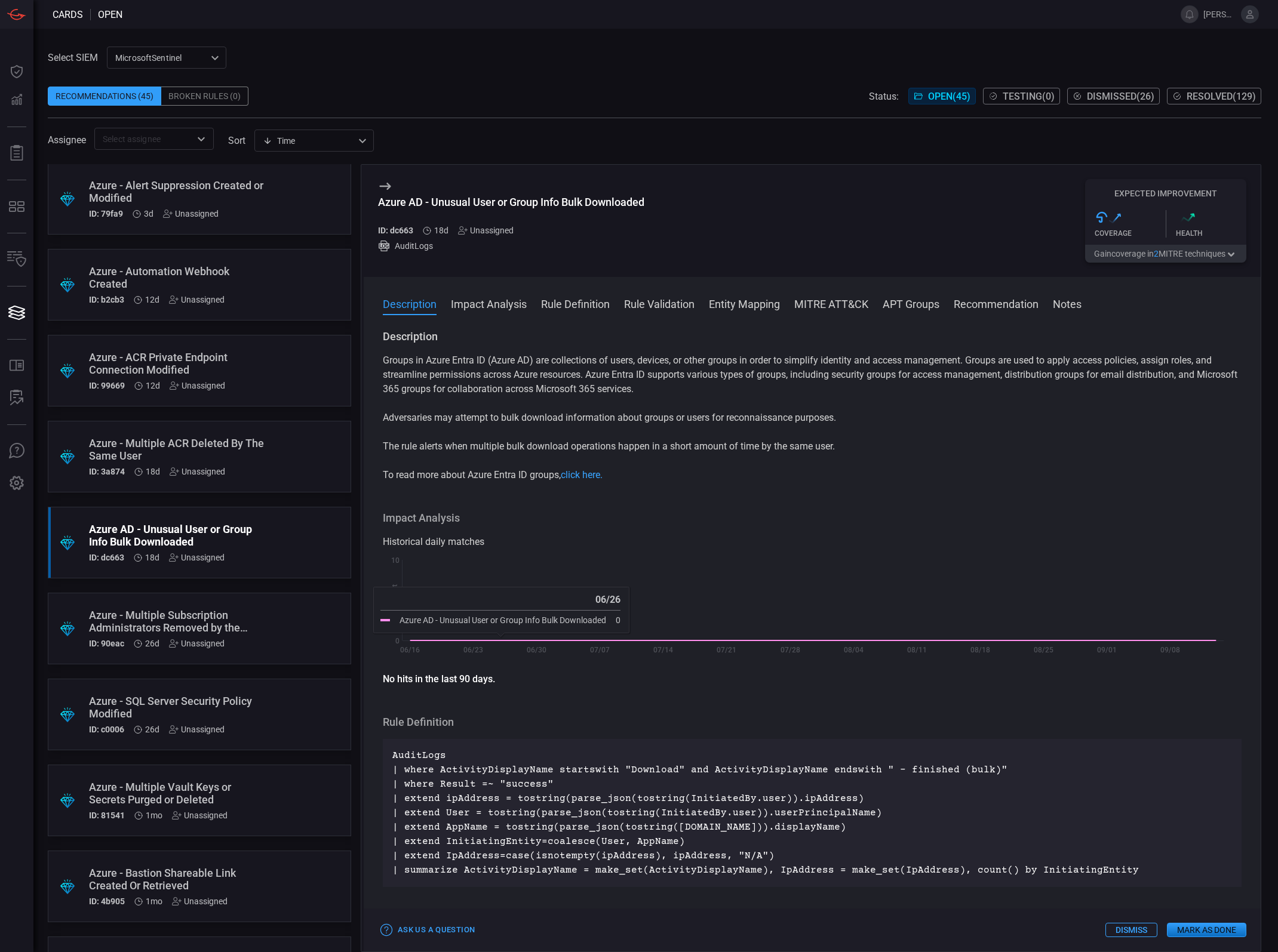
click at [545, 478] on p "To read more about Azure Entra ID groups, click here." at bounding box center [812, 474] width 859 height 14
click at [191, 454] on div "Azure - Multiple ACR Deleted By The Same User" at bounding box center [177, 450] width 176 height 25
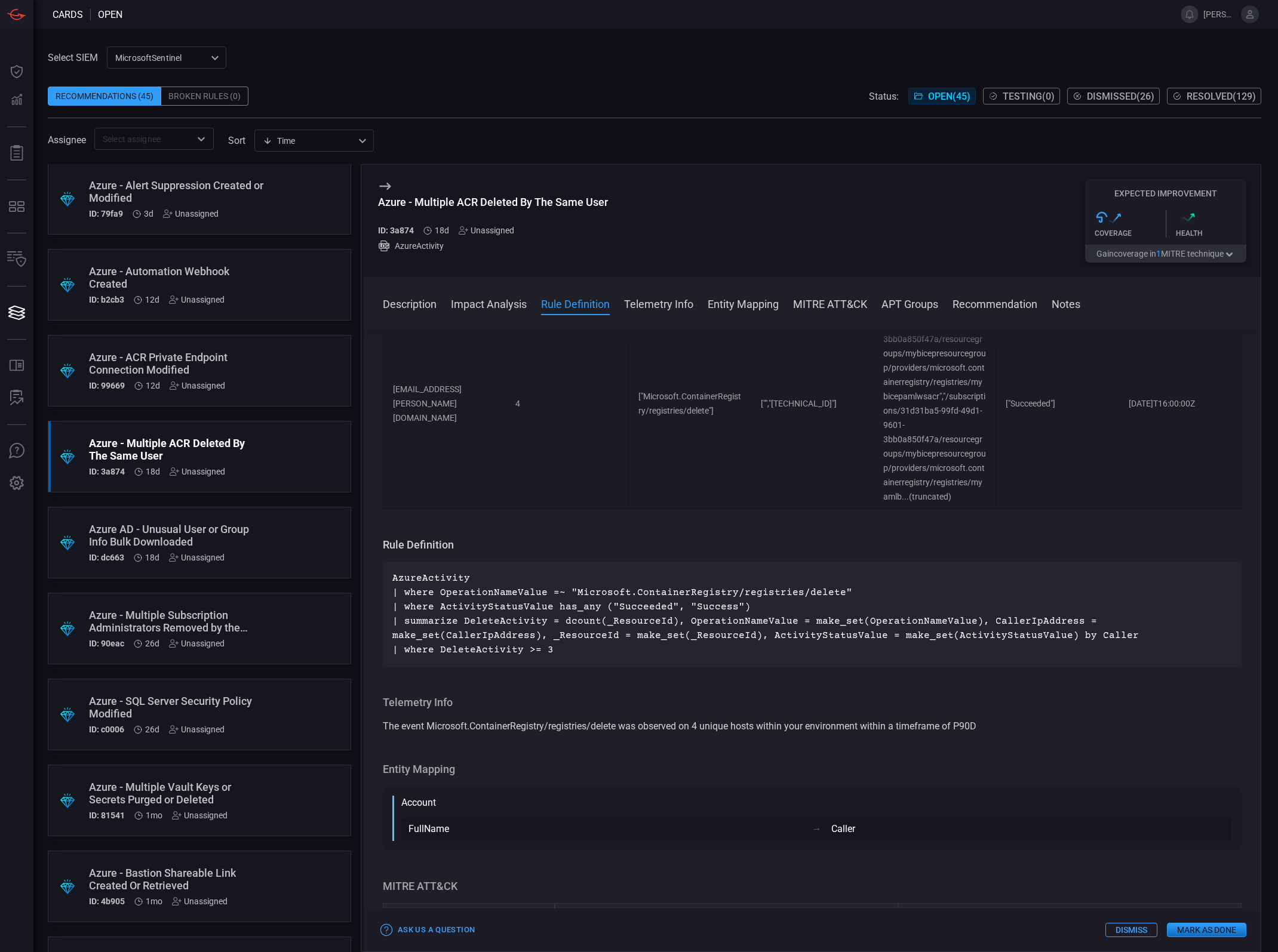
scroll to position [522, 0]
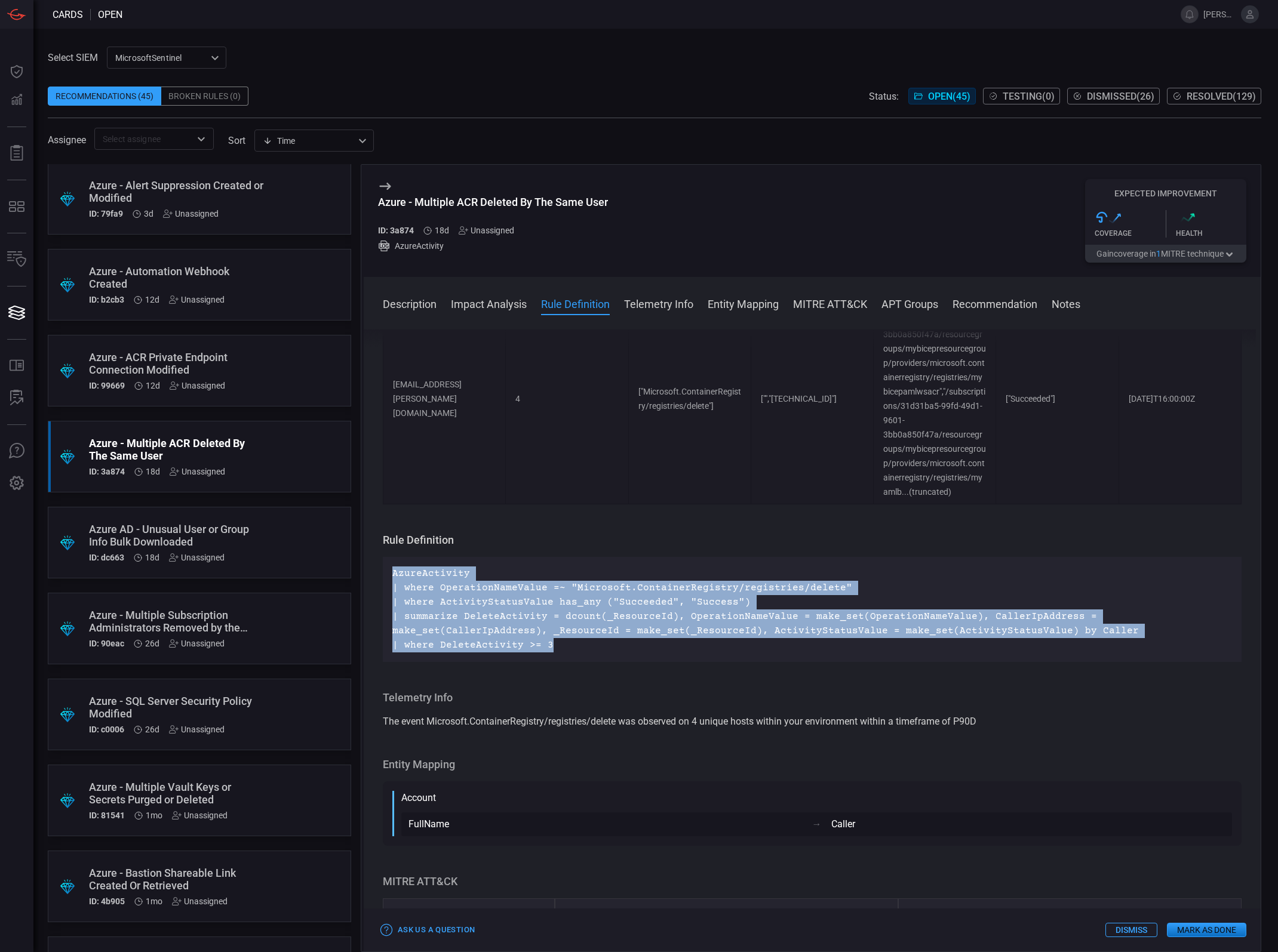
drag, startPoint x: 591, startPoint y: 662, endPoint x: 390, endPoint y: 594, distance: 212.2
click at [390, 594] on div "AzureActivity | where OperationNameValue =~ "Microsoft.ContainerRegistry/regist…" at bounding box center [812, 610] width 859 height 105
copy p "AzureActivity | where OperationNameValue =~ "Microsoft.ContainerRegistry/regist…"
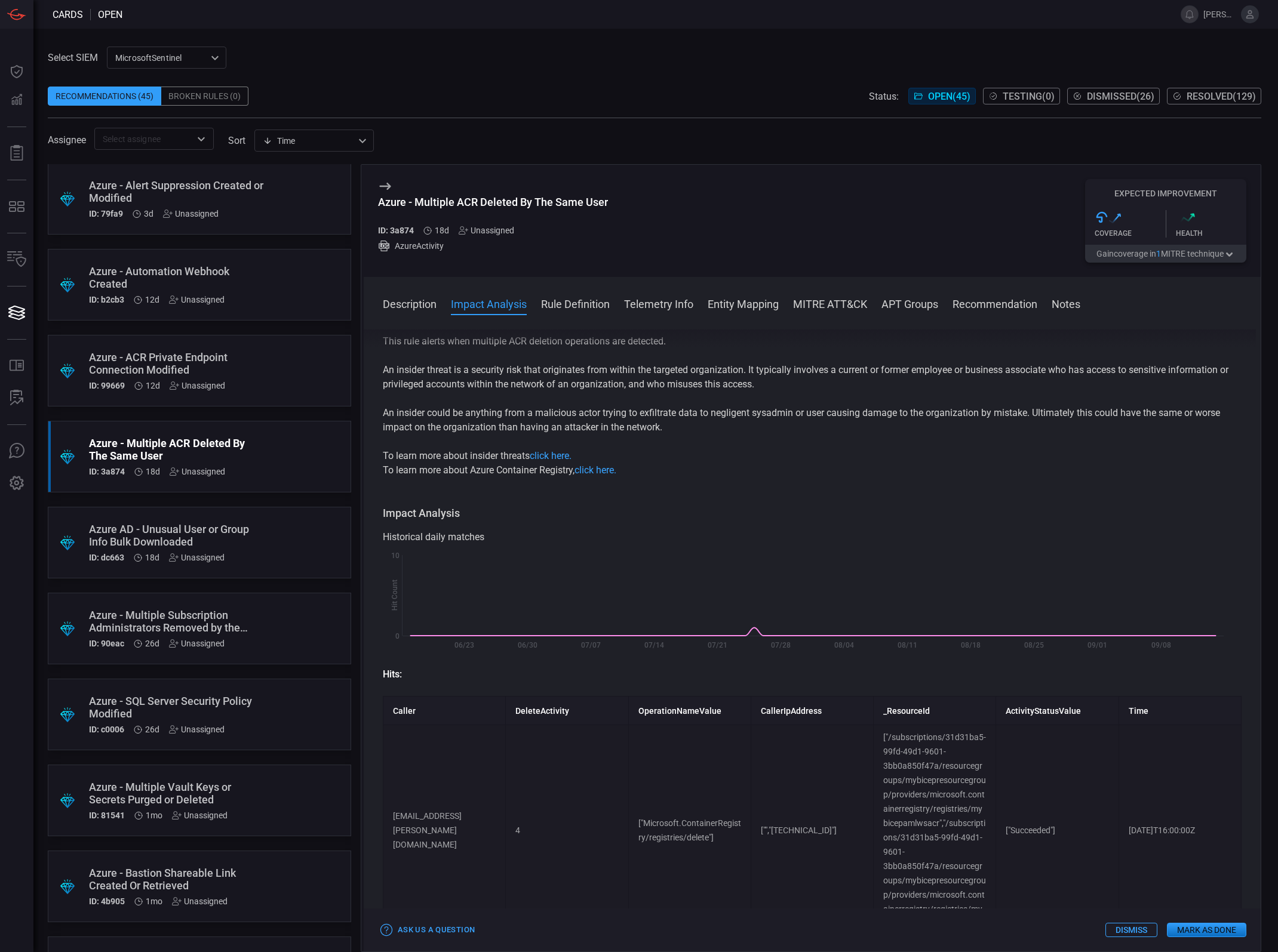
scroll to position [0, 0]
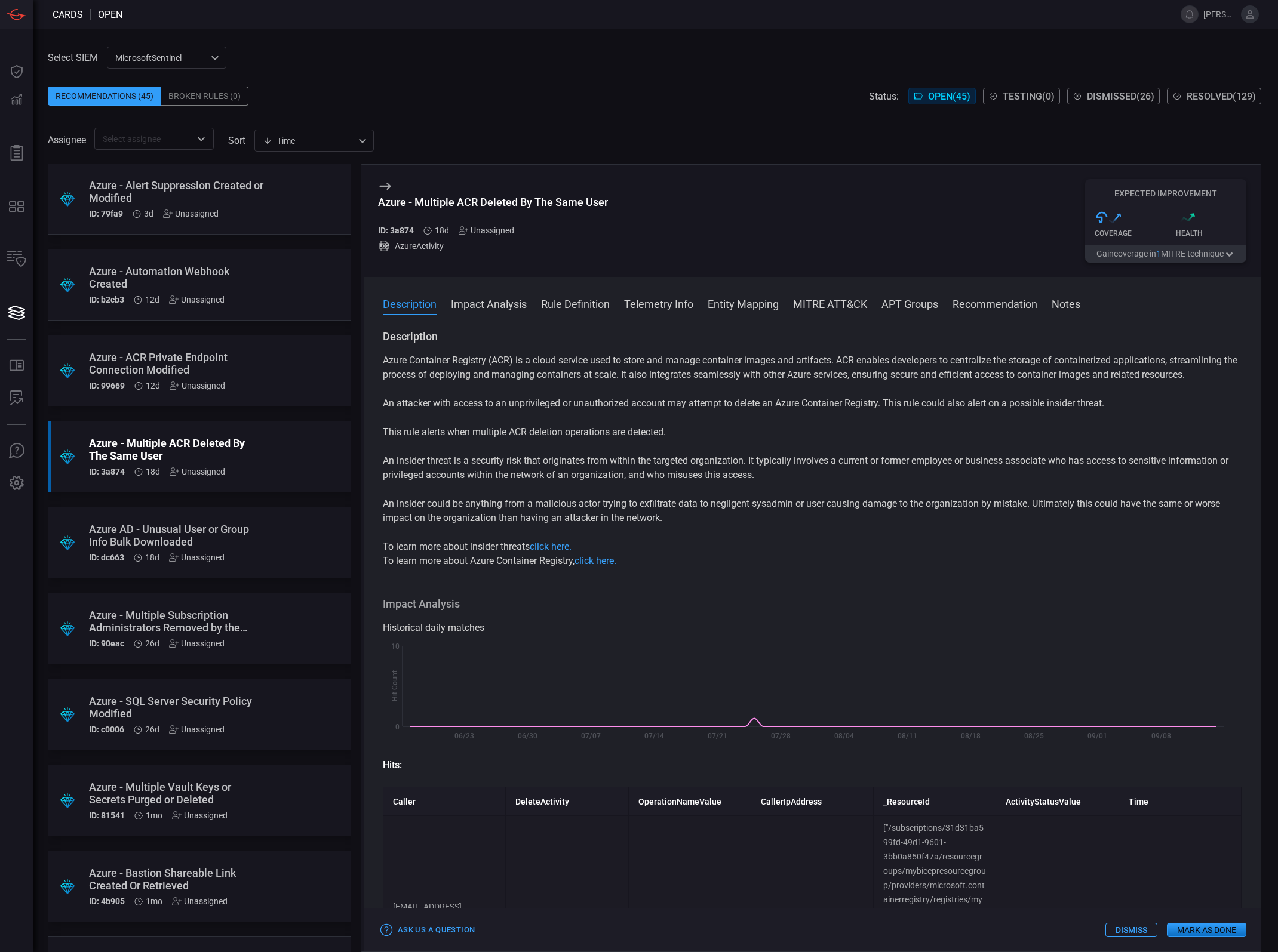
click at [647, 410] on div "Azure Container Registry (ACR) is a cloud service used to store and manage cont…" at bounding box center [812, 461] width 859 height 214
